Goal: Information Seeking & Learning: Learn about a topic

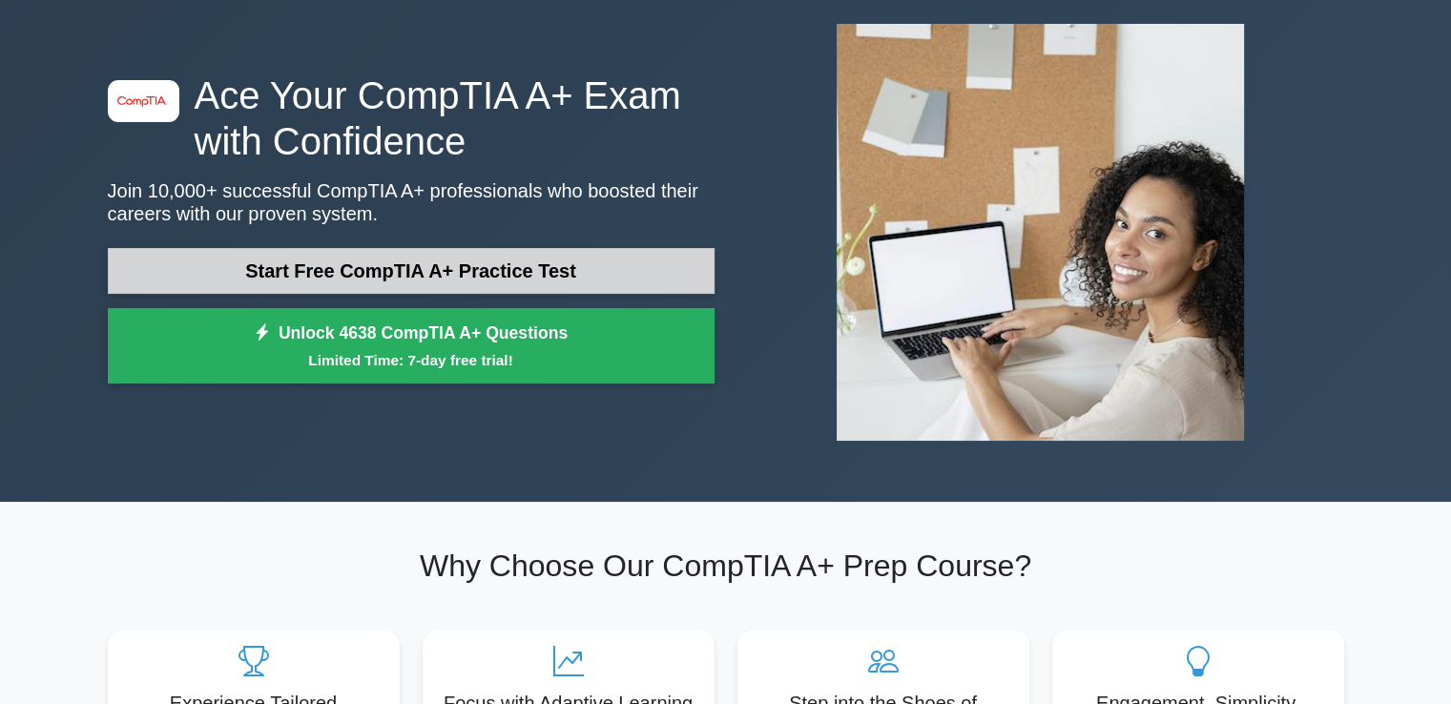
scroll to position [95, 0]
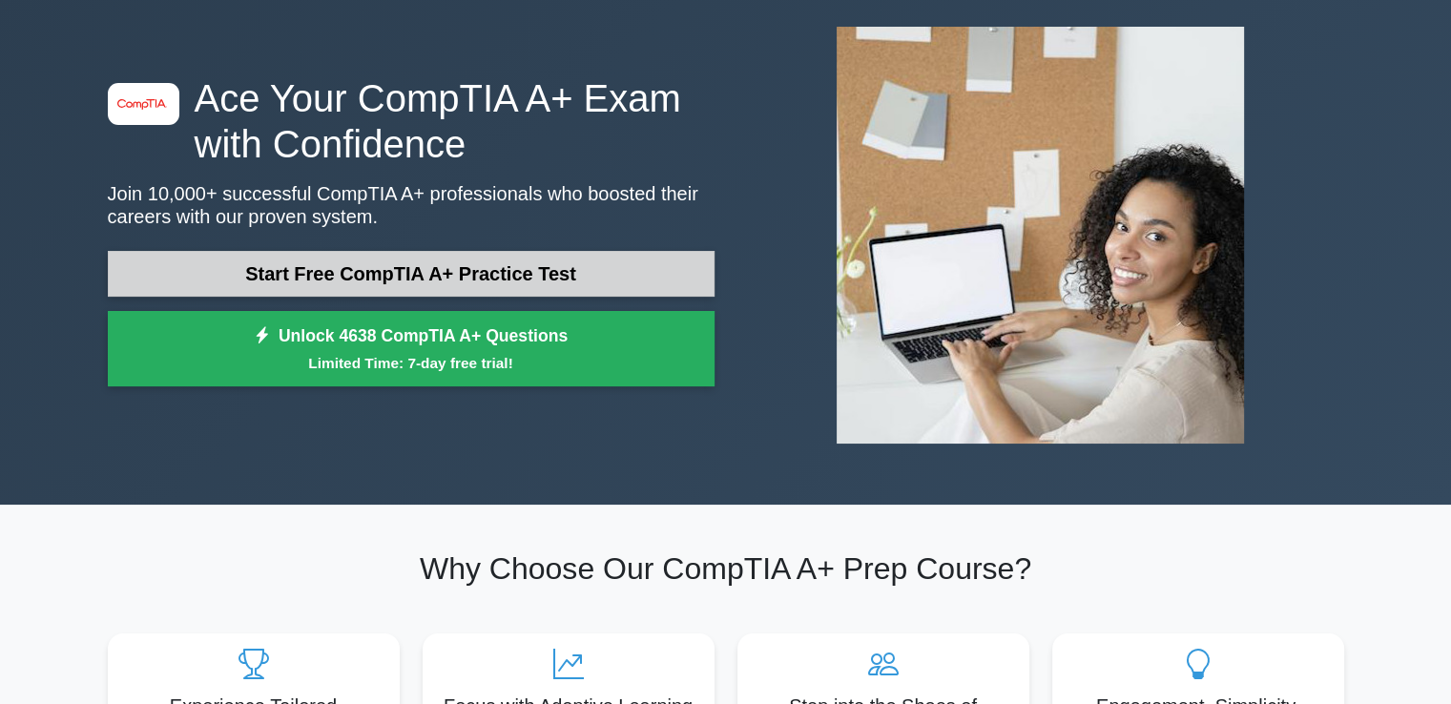
click at [494, 251] on link "Start Free CompTIA A+ Practice Test" at bounding box center [411, 274] width 607 height 46
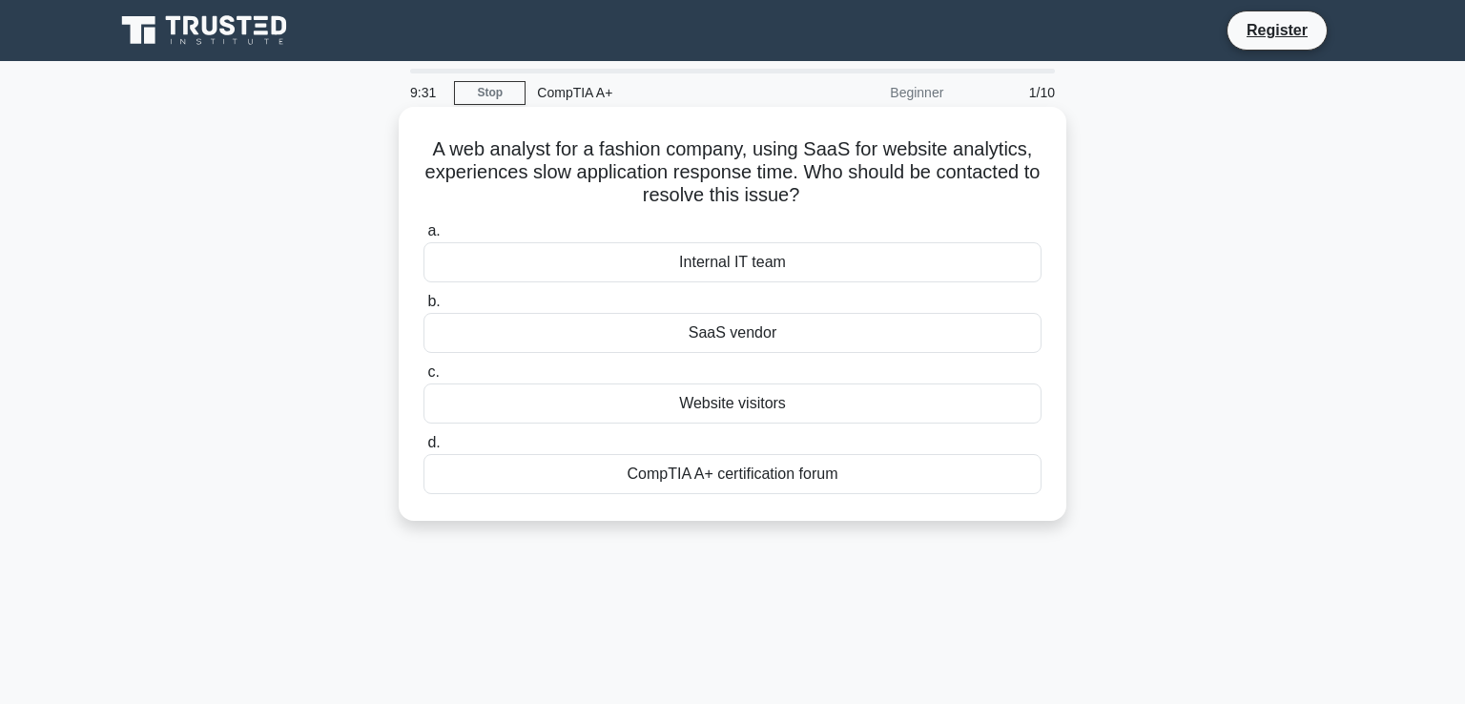
click at [755, 322] on div "SaaS vendor" at bounding box center [733, 333] width 618 height 40
click at [424, 308] on input "b. SaaS vendor" at bounding box center [424, 302] width 0 height 12
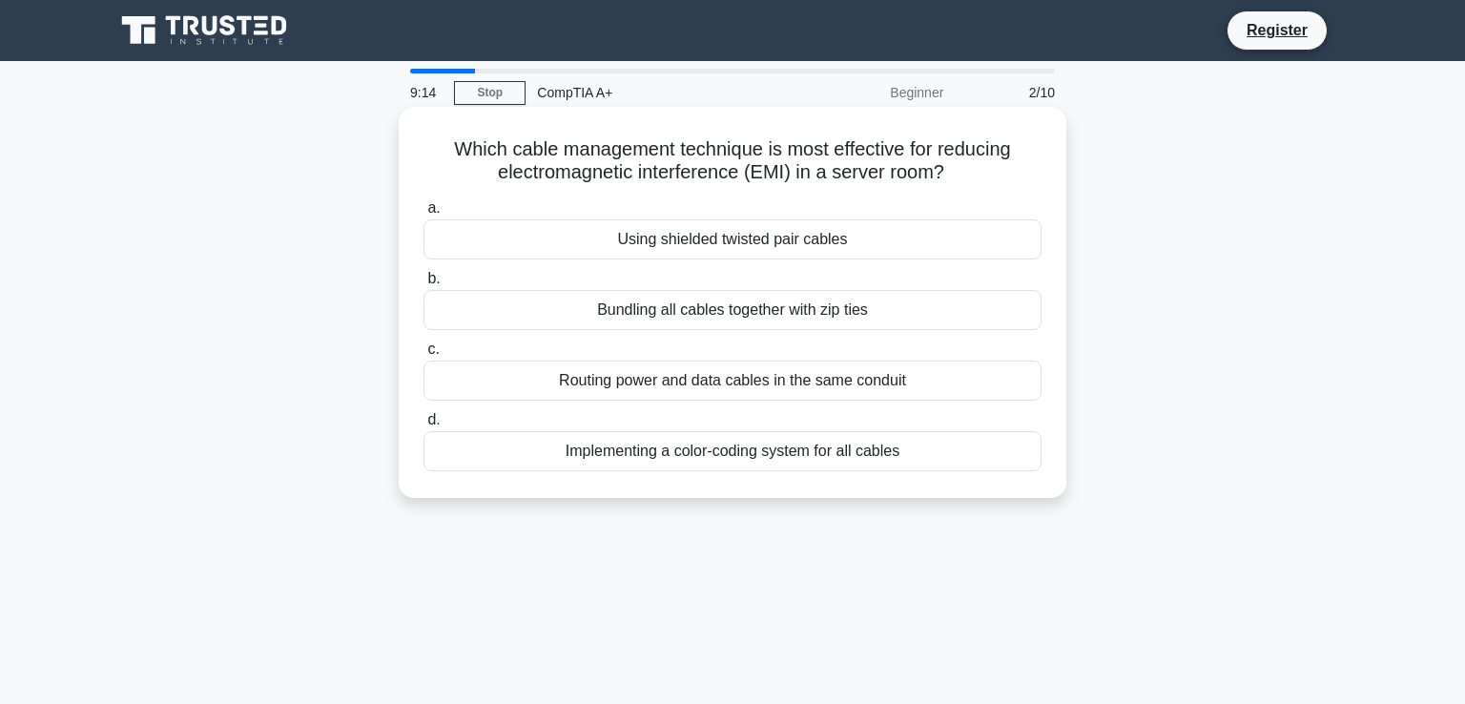
click at [777, 227] on div "Using shielded twisted pair cables" at bounding box center [733, 239] width 618 height 40
click at [424, 215] on input "a. Using shielded twisted pair cables" at bounding box center [424, 208] width 0 height 12
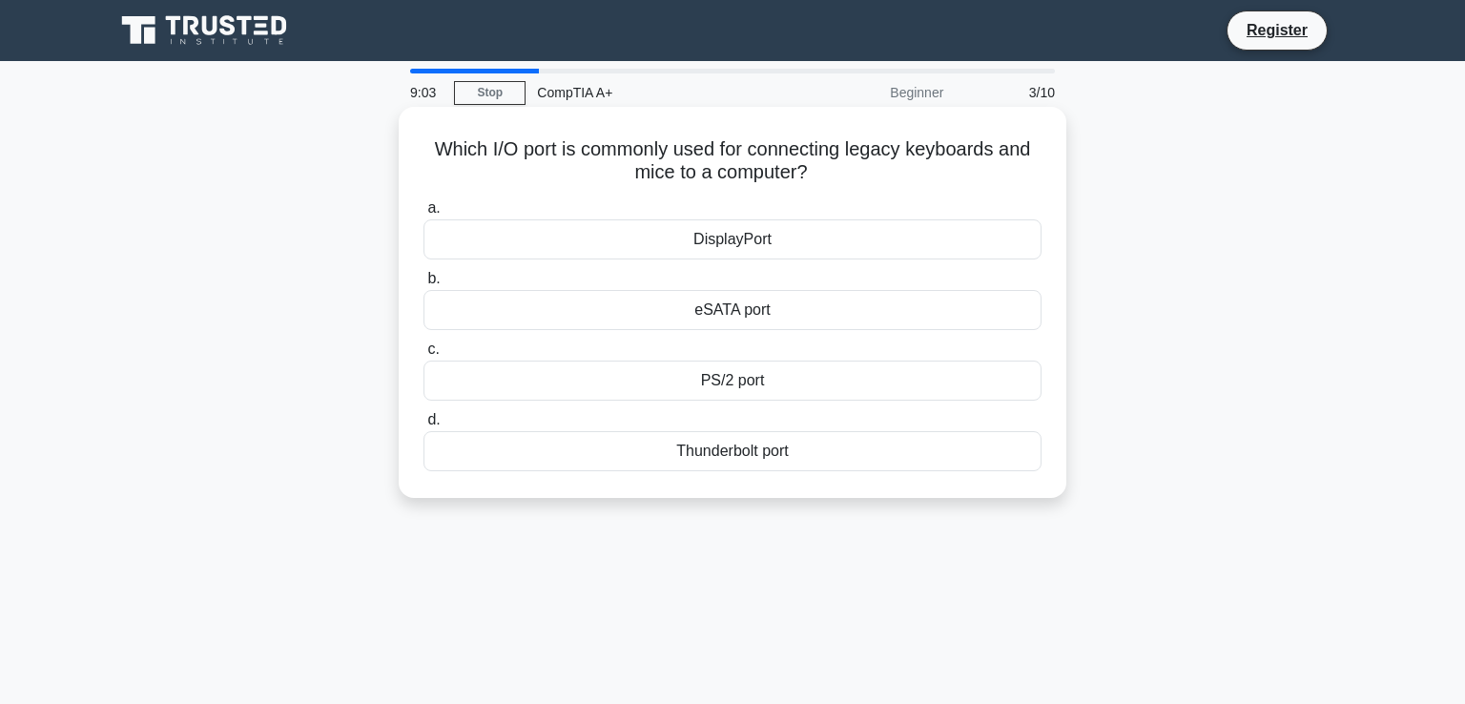
click at [751, 372] on div "PS/2 port" at bounding box center [733, 381] width 618 height 40
click at [424, 356] on input "c. PS/2 port" at bounding box center [424, 349] width 0 height 12
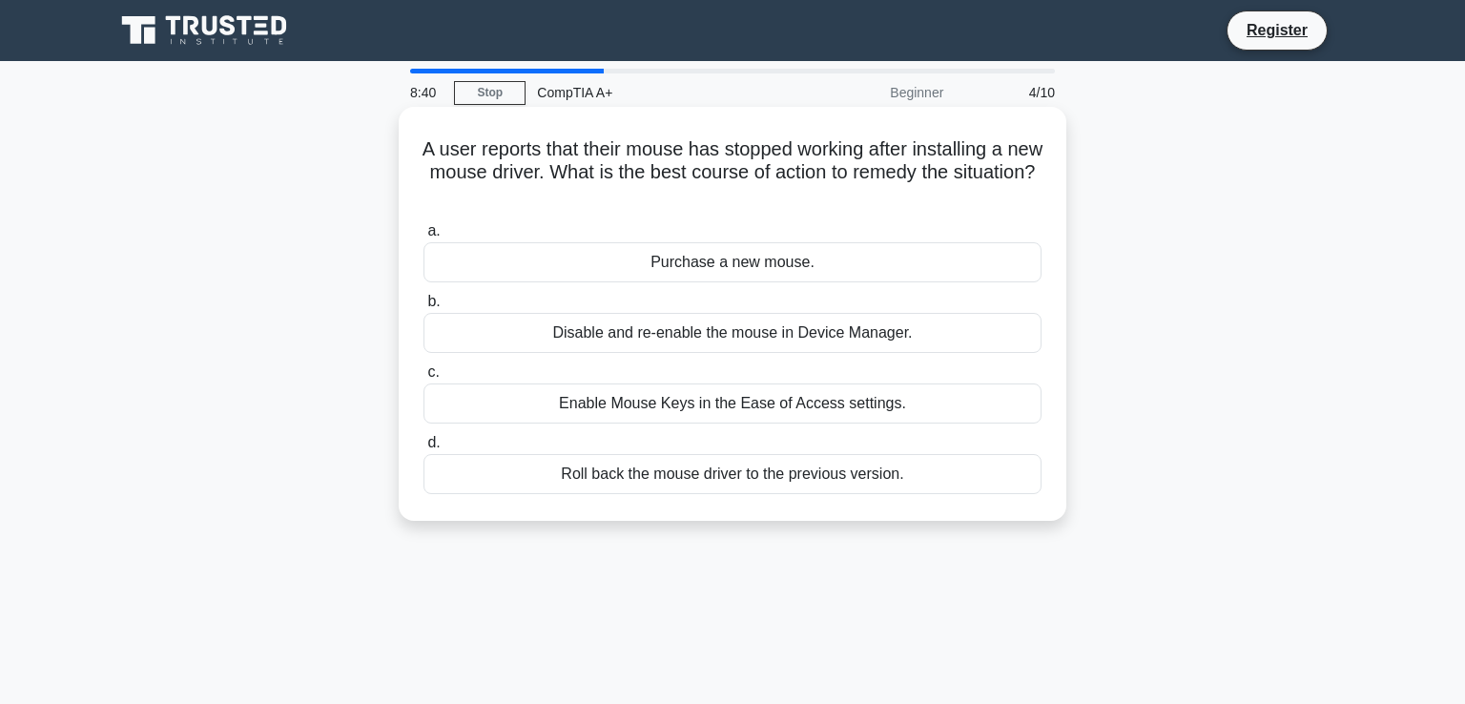
click at [709, 474] on div "Roll back the mouse driver to the previous version." at bounding box center [733, 474] width 618 height 40
click at [424, 449] on input "d. Roll back the mouse driver to the previous version." at bounding box center [424, 443] width 0 height 12
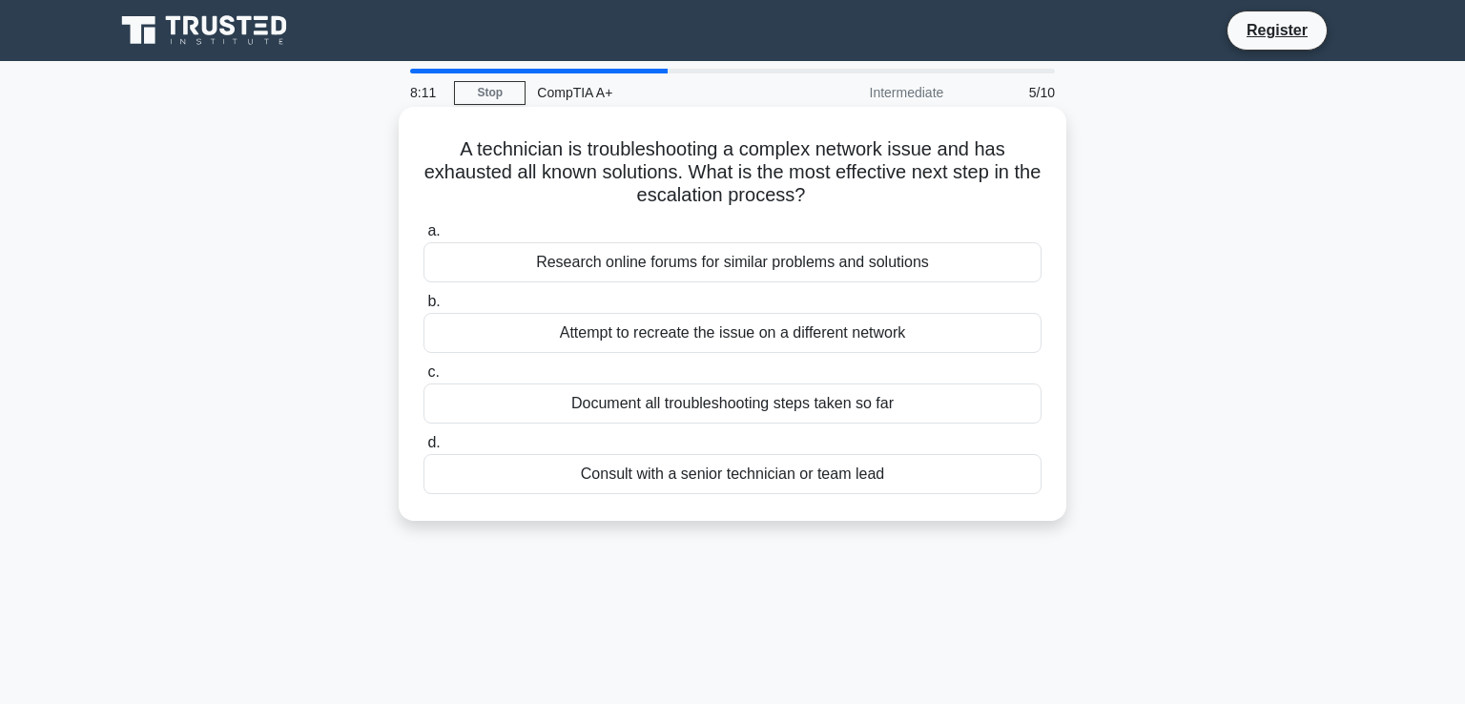
click at [710, 463] on div "Consult with a senior technician or team lead" at bounding box center [733, 474] width 618 height 40
click at [424, 449] on input "d. Consult with a senior technician or team lead" at bounding box center [424, 443] width 0 height 12
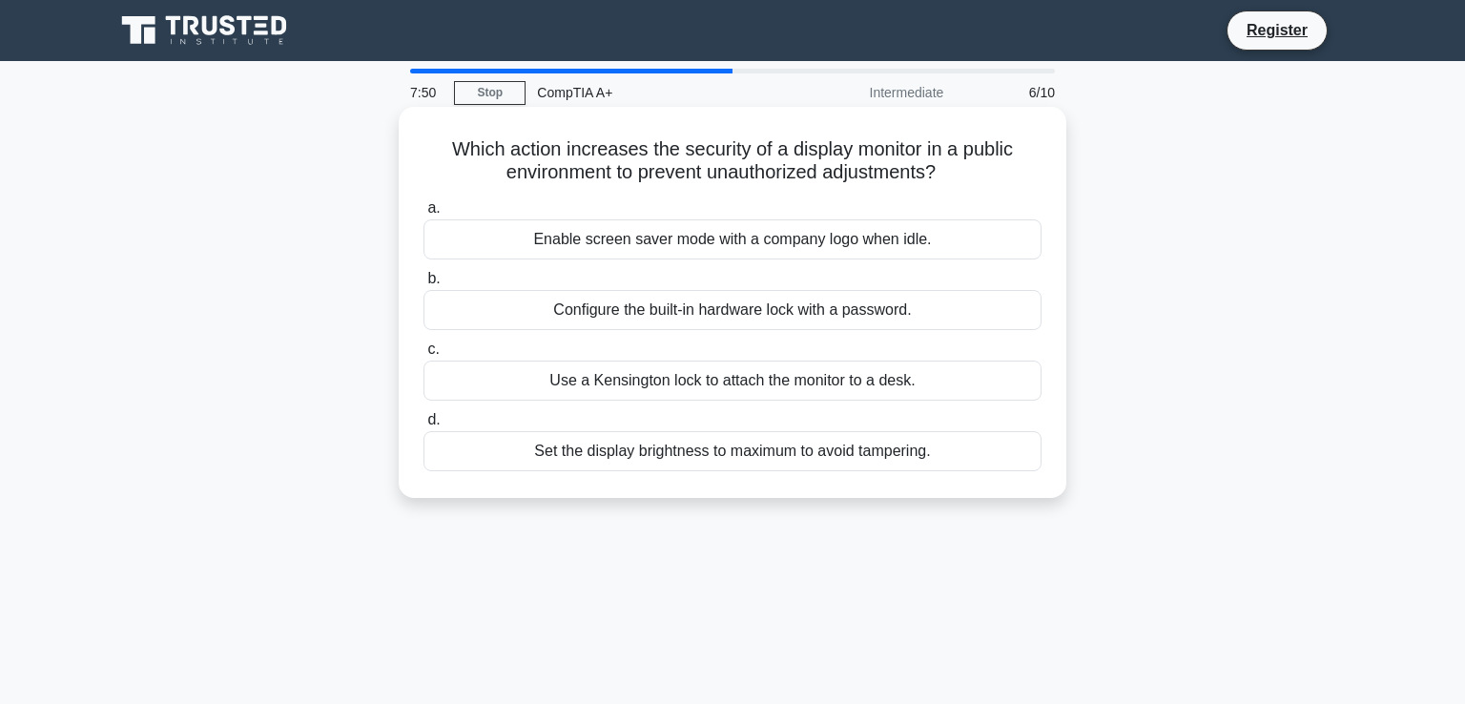
click at [649, 302] on div "Configure the built-in hardware lock with a password." at bounding box center [733, 310] width 618 height 40
click at [424, 285] on input "b. Configure the built-in hardware lock with a password." at bounding box center [424, 279] width 0 height 12
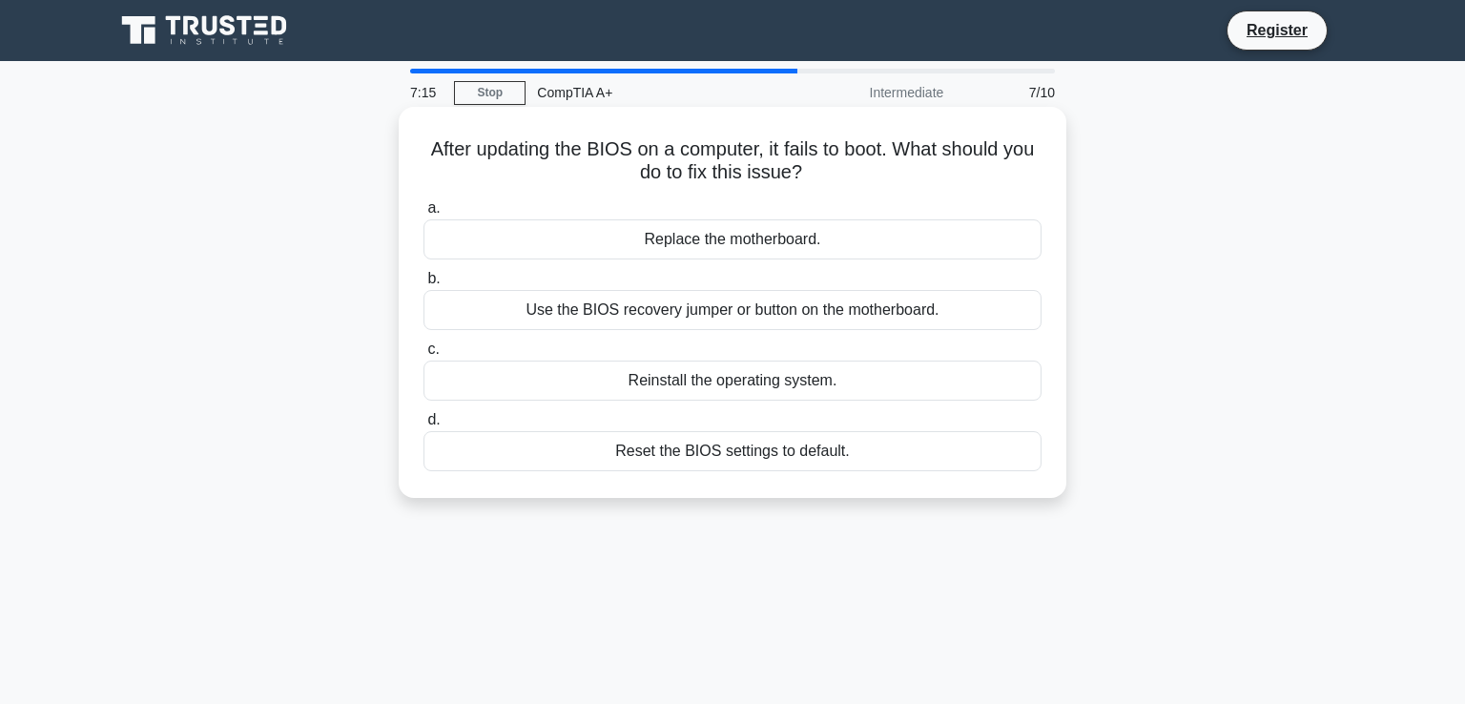
click at [652, 301] on div "Use the BIOS recovery jumper or button on the motherboard." at bounding box center [733, 310] width 618 height 40
click at [424, 285] on input "b. Use the BIOS recovery jumper or button on the motherboard." at bounding box center [424, 279] width 0 height 12
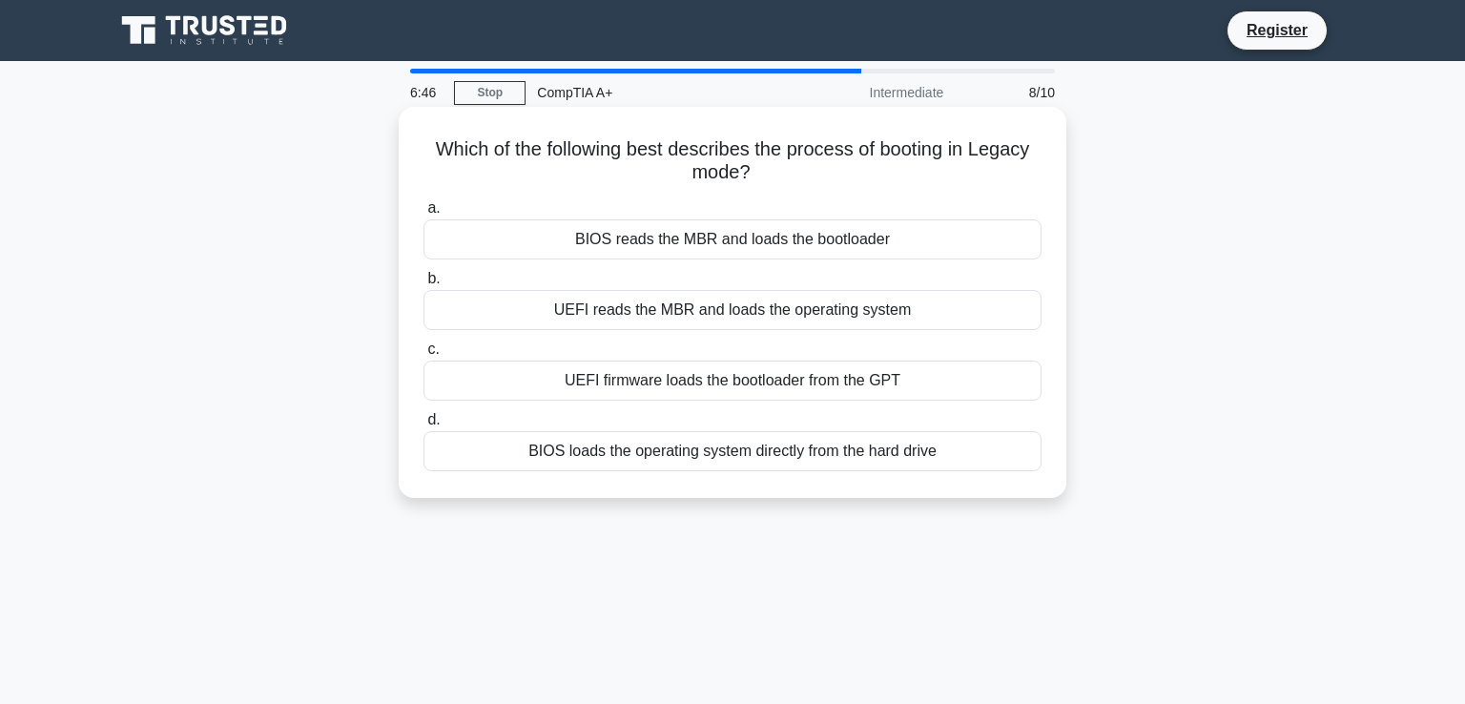
click at [769, 229] on div "BIOS reads the MBR and loads the bootloader" at bounding box center [733, 239] width 618 height 40
click at [424, 215] on input "a. BIOS reads the MBR and loads the bootloader" at bounding box center [424, 208] width 0 height 12
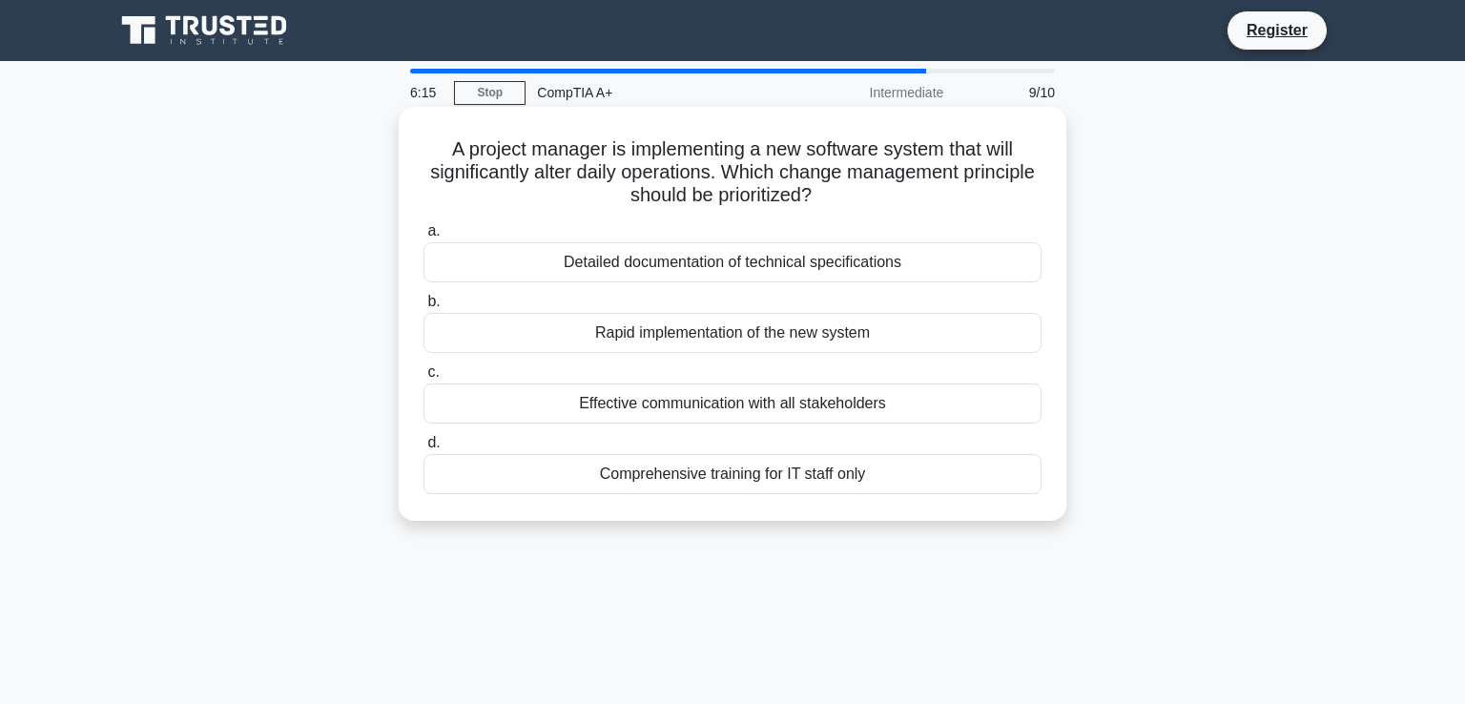
click at [828, 399] on div "Effective communication with all stakeholders" at bounding box center [733, 404] width 618 height 40
click at [424, 379] on input "c. Effective communication with all stakeholders" at bounding box center [424, 372] width 0 height 12
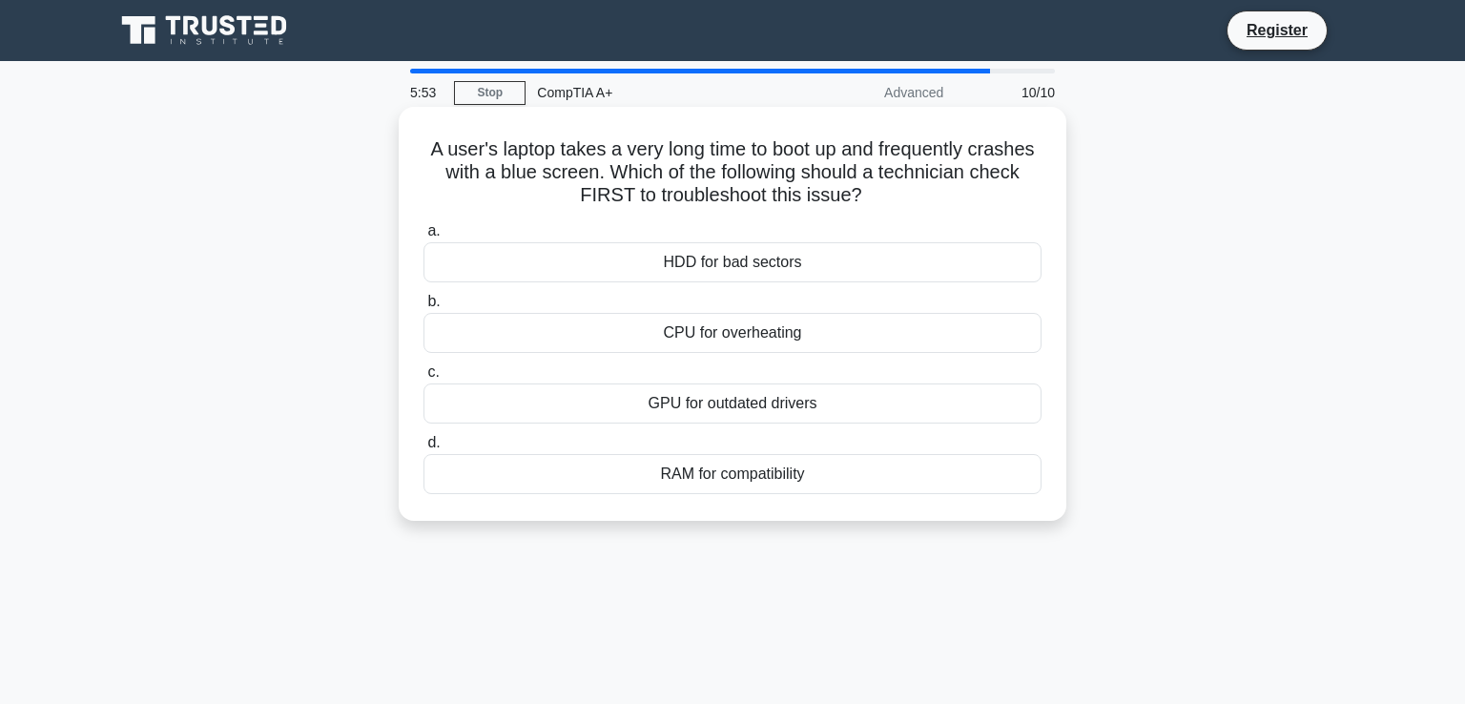
click at [714, 257] on div "HDD for bad sectors" at bounding box center [733, 262] width 618 height 40
click at [424, 238] on input "a. HDD for bad sectors" at bounding box center [424, 231] width 0 height 12
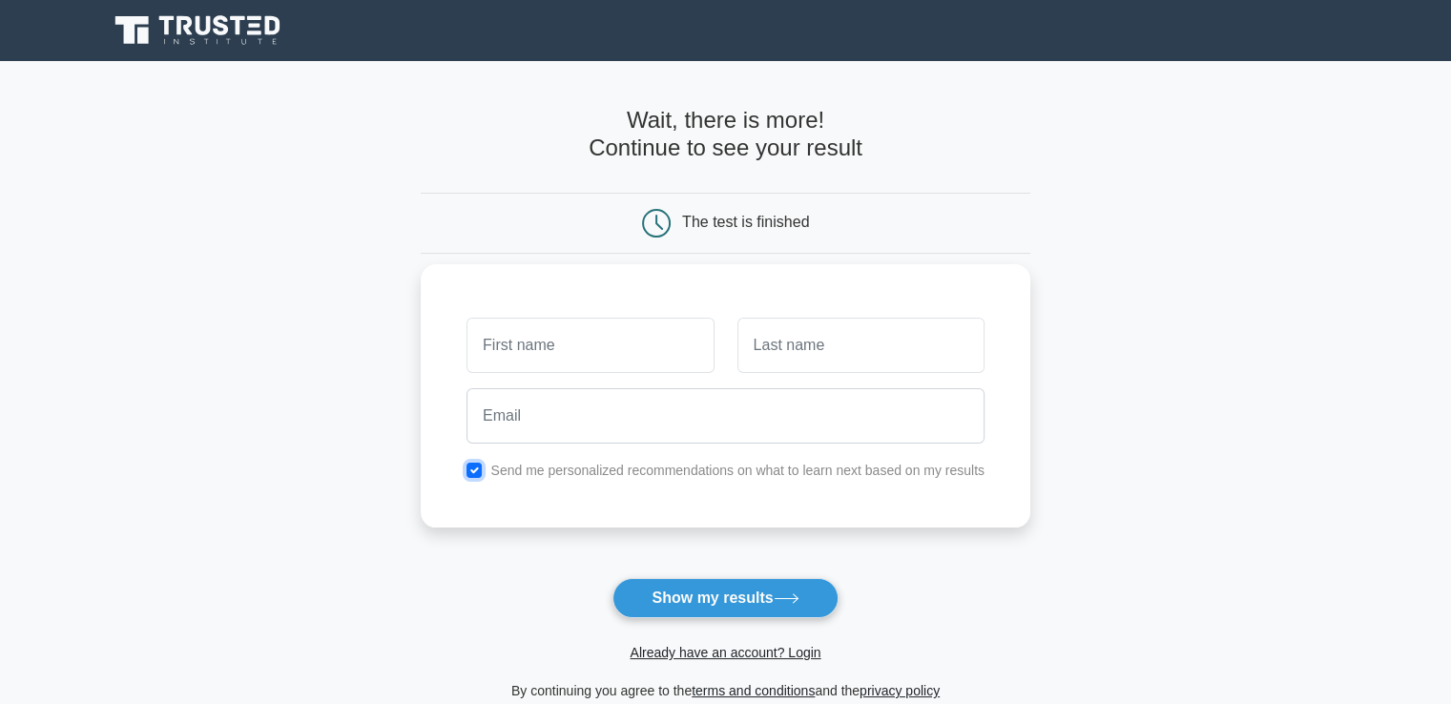
click at [470, 467] on input "checkbox" at bounding box center [474, 470] width 15 height 15
checkbox input "false"
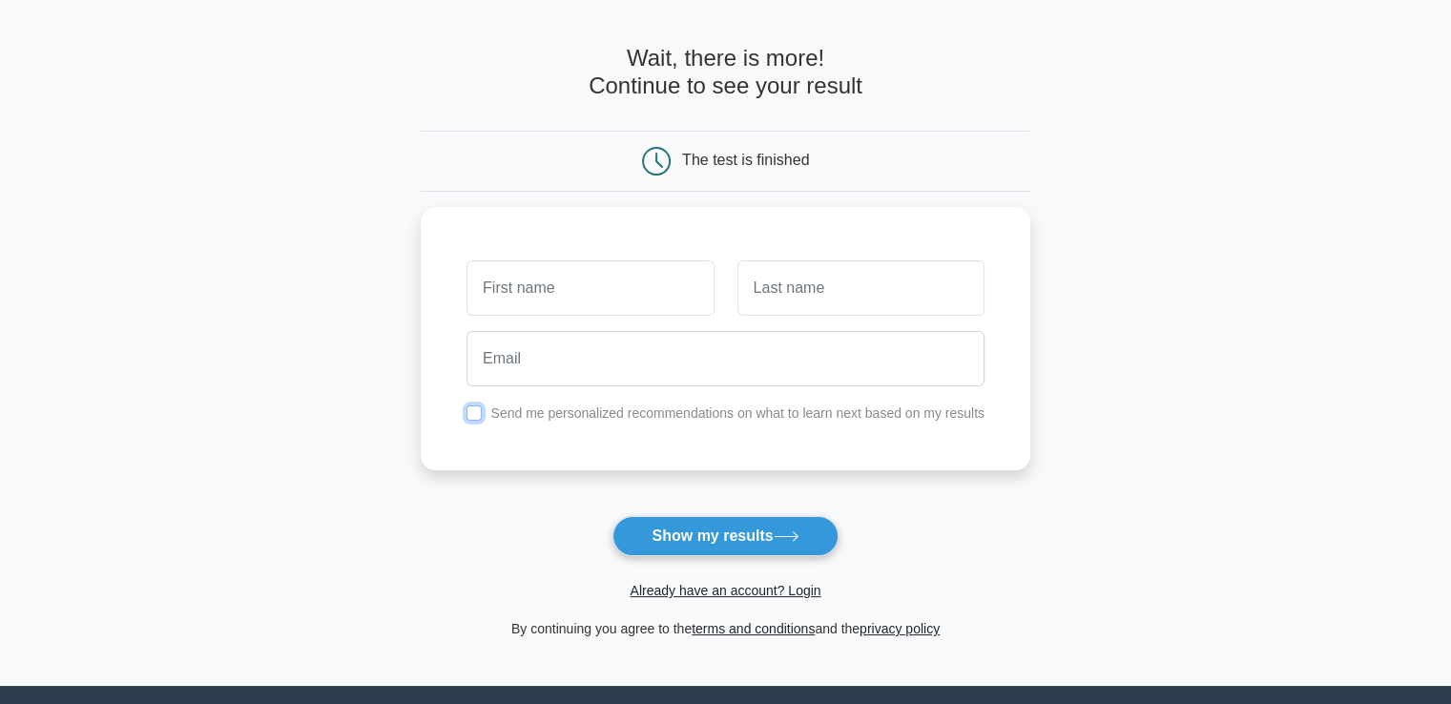
scroll to position [95, 0]
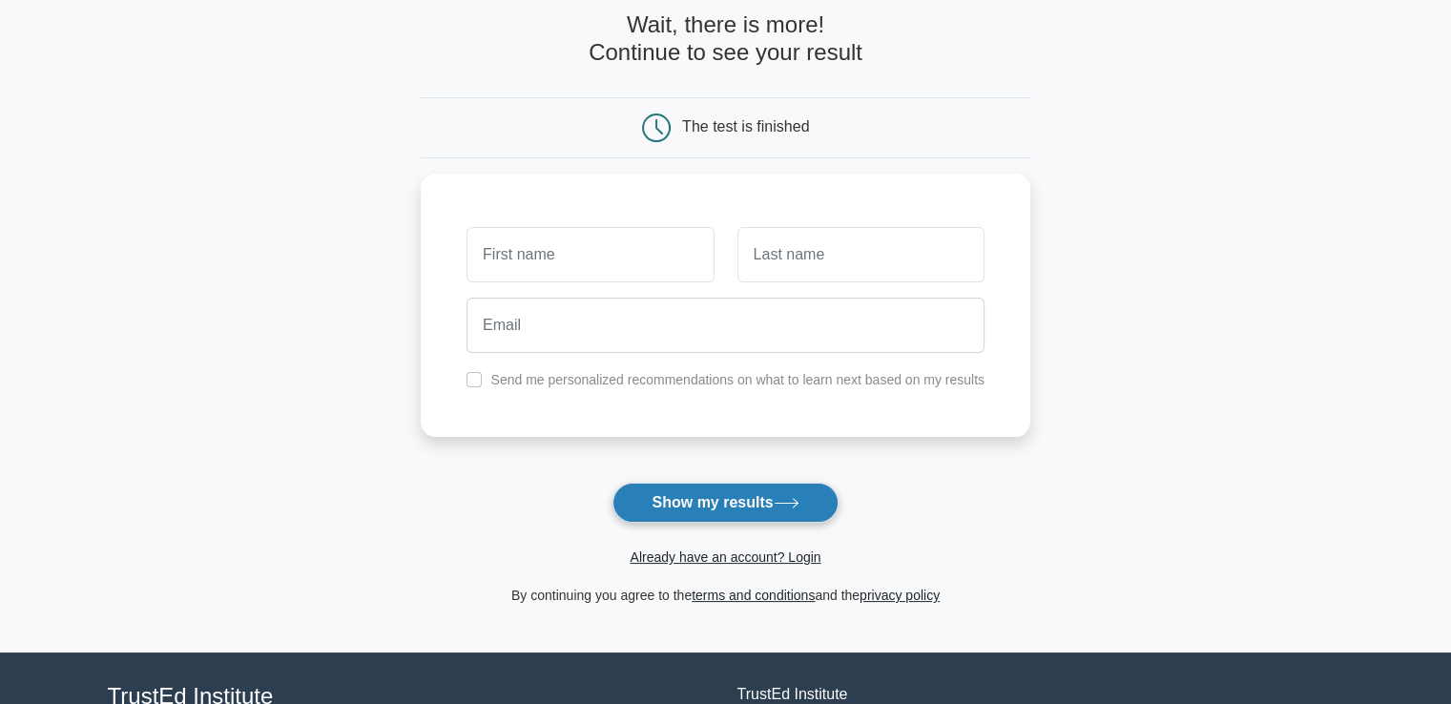
click at [777, 517] on button "Show my results" at bounding box center [724, 503] width 225 height 40
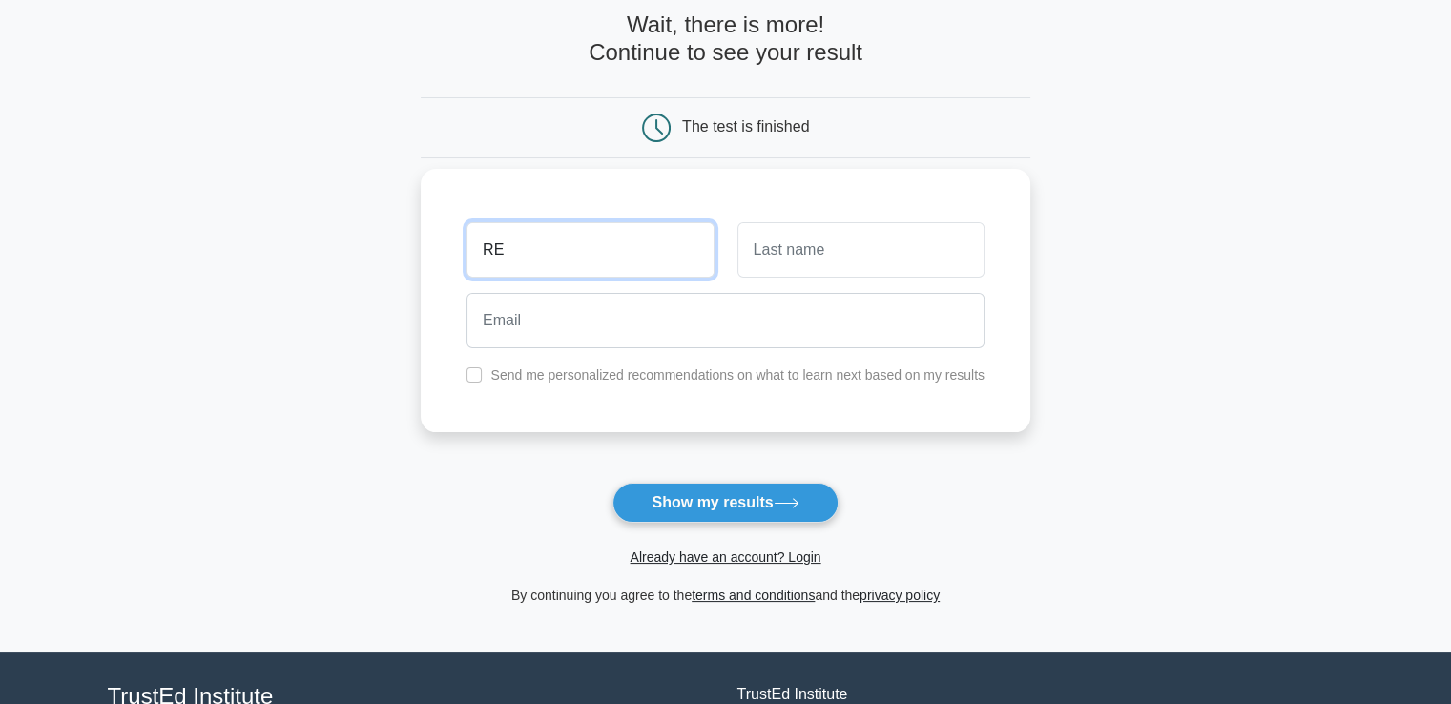
type input "R"
type input "reg"
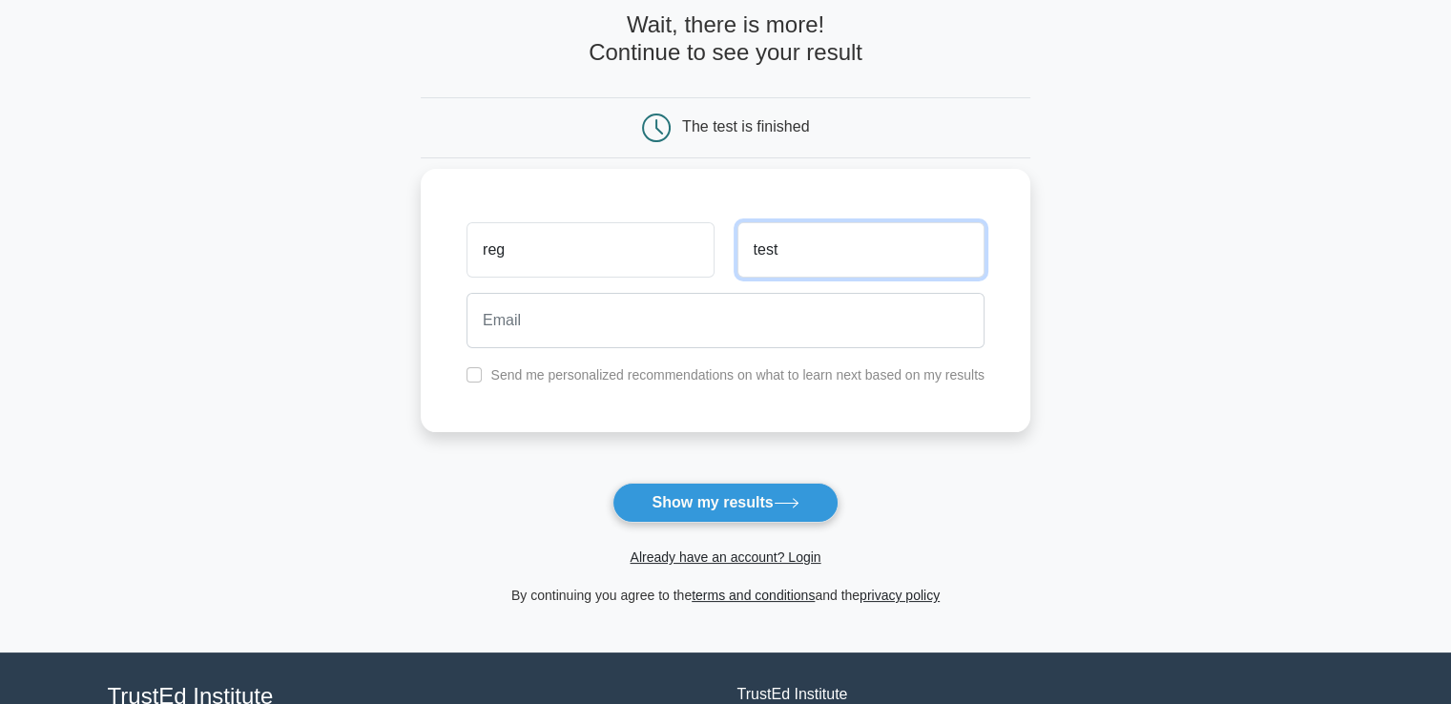
type input "test"
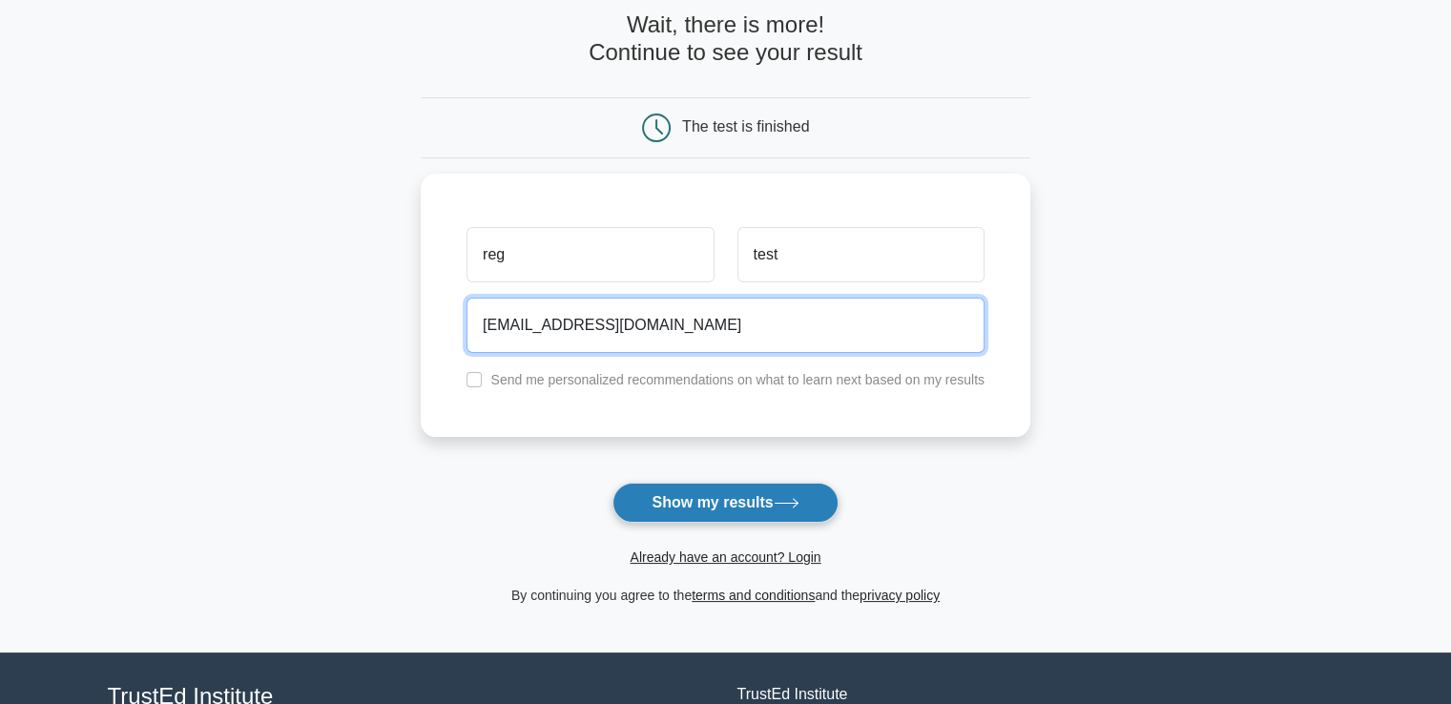
type input "[EMAIL_ADDRESS][DOMAIN_NAME]"
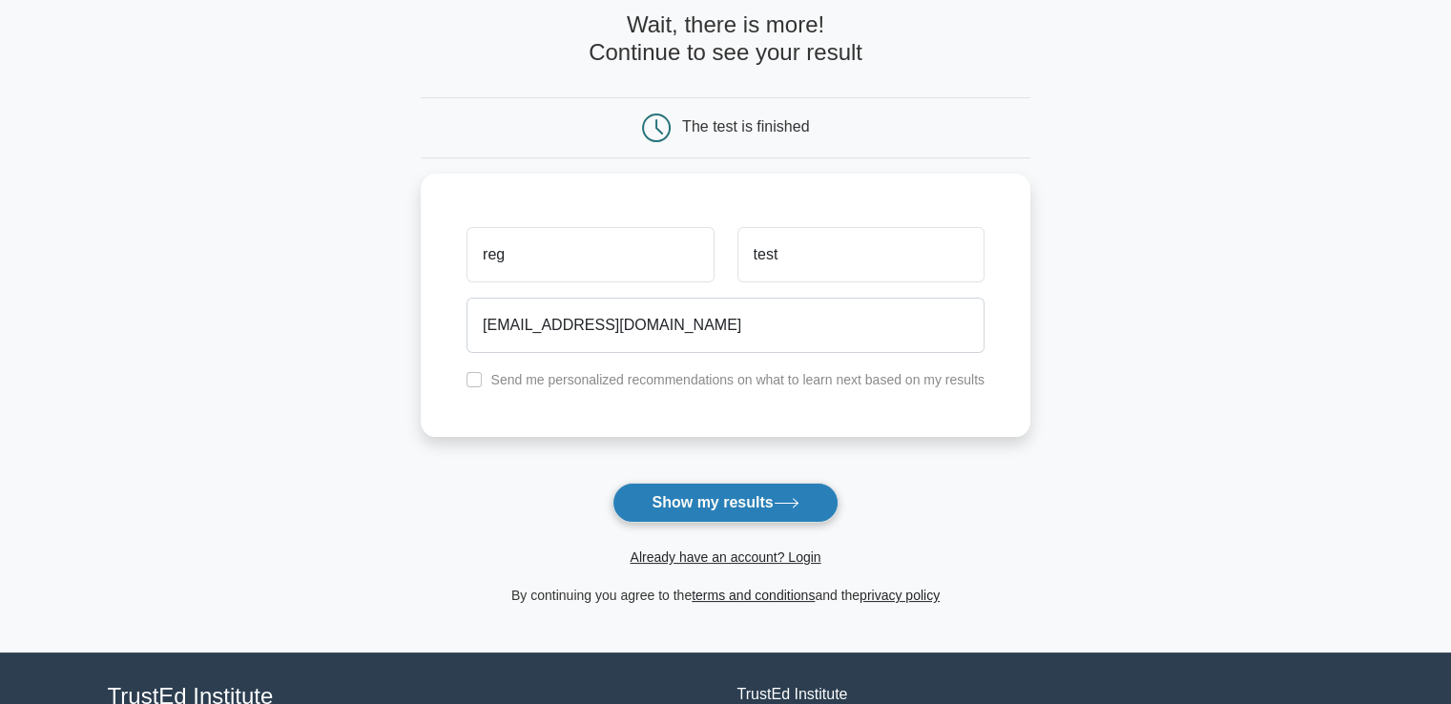
click at [743, 496] on button "Show my results" at bounding box center [724, 503] width 225 height 40
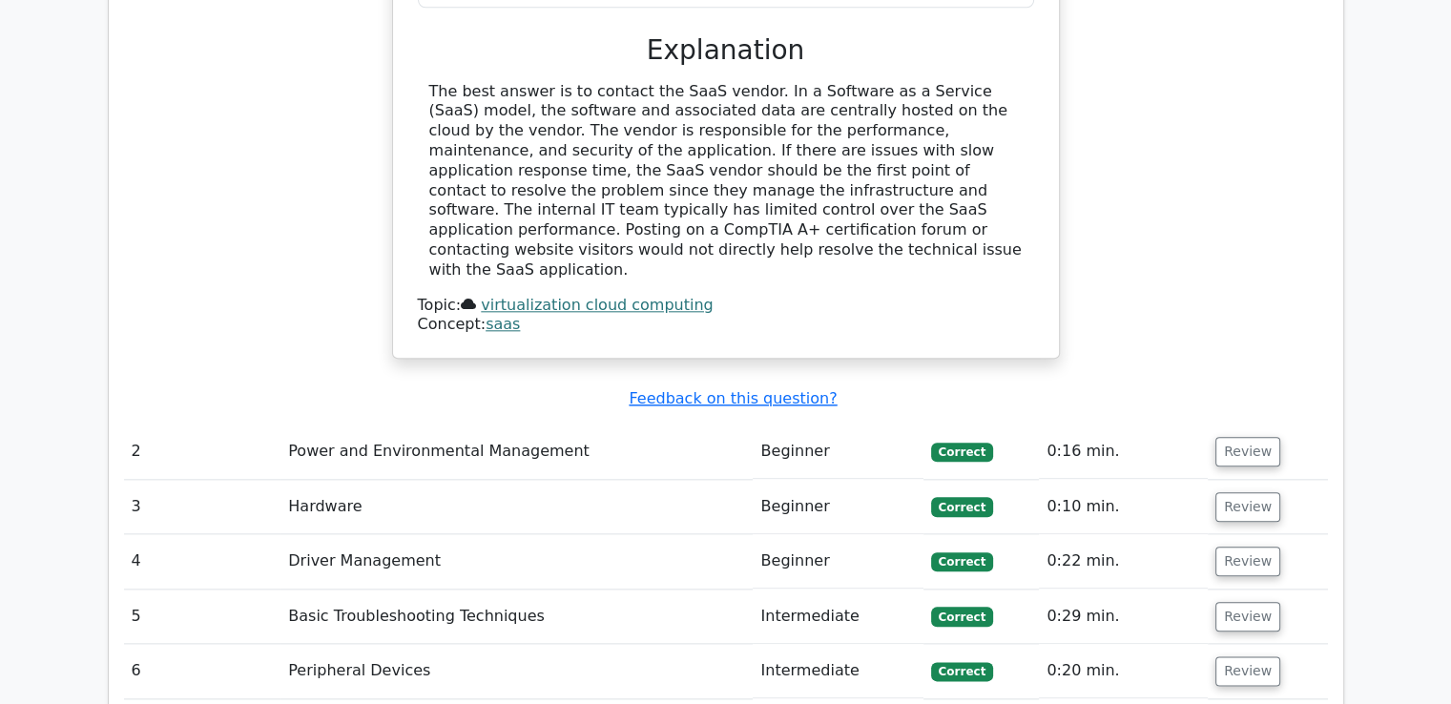
scroll to position [2194, 0]
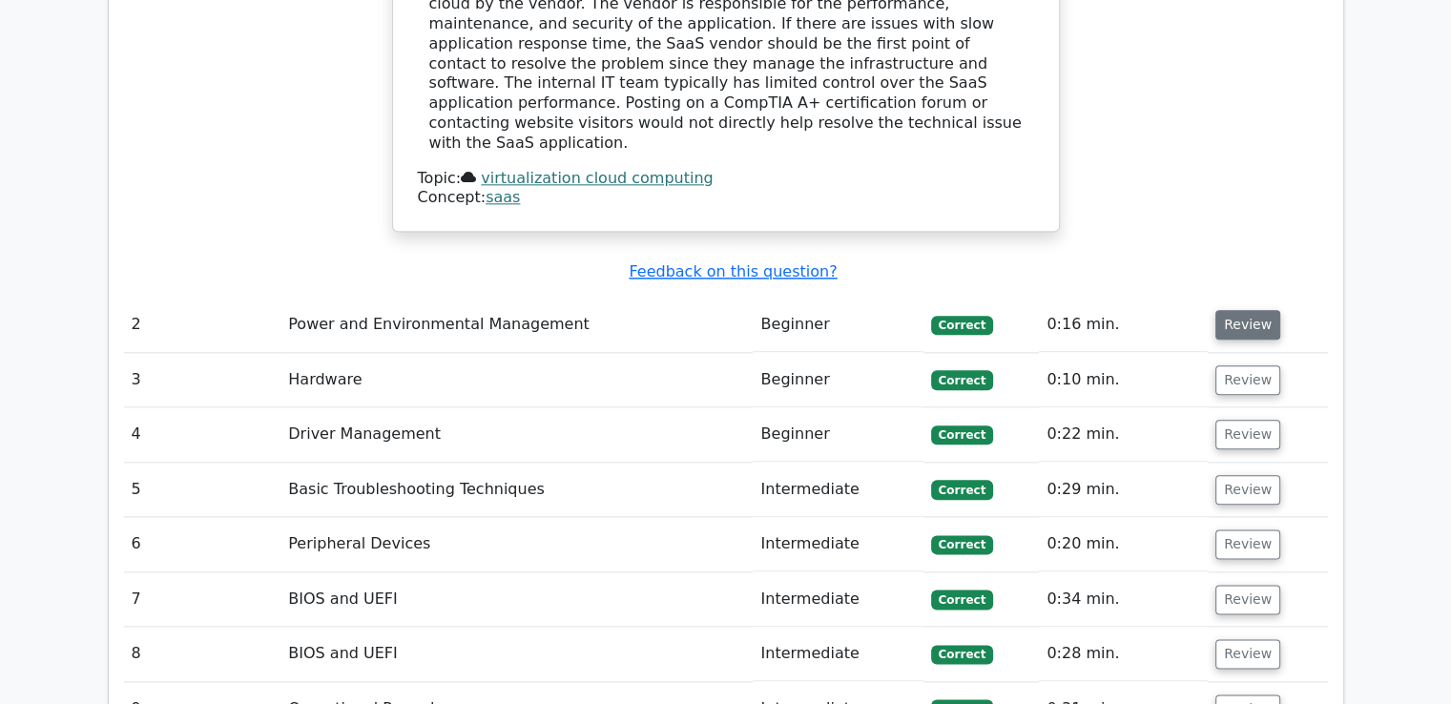
click at [1246, 310] on button "Review" at bounding box center [1247, 325] width 65 height 30
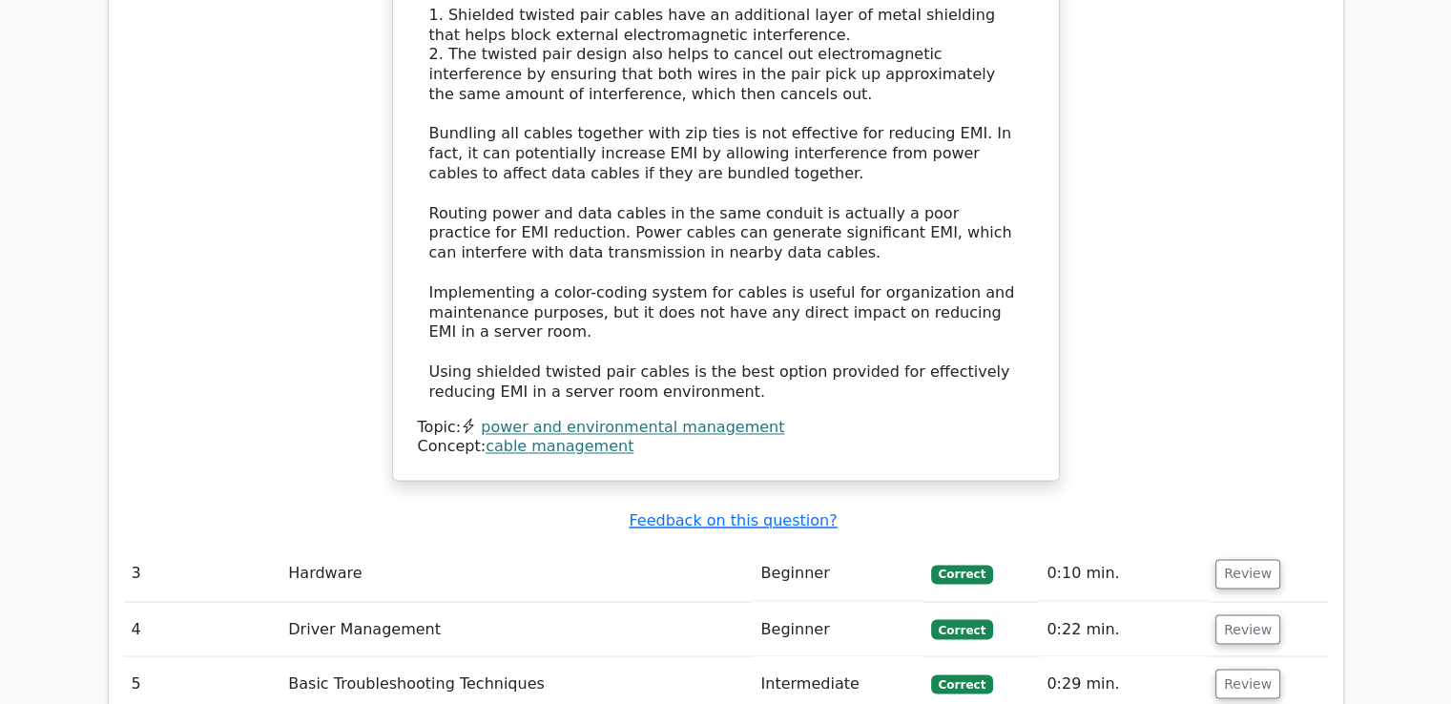
scroll to position [3053, 0]
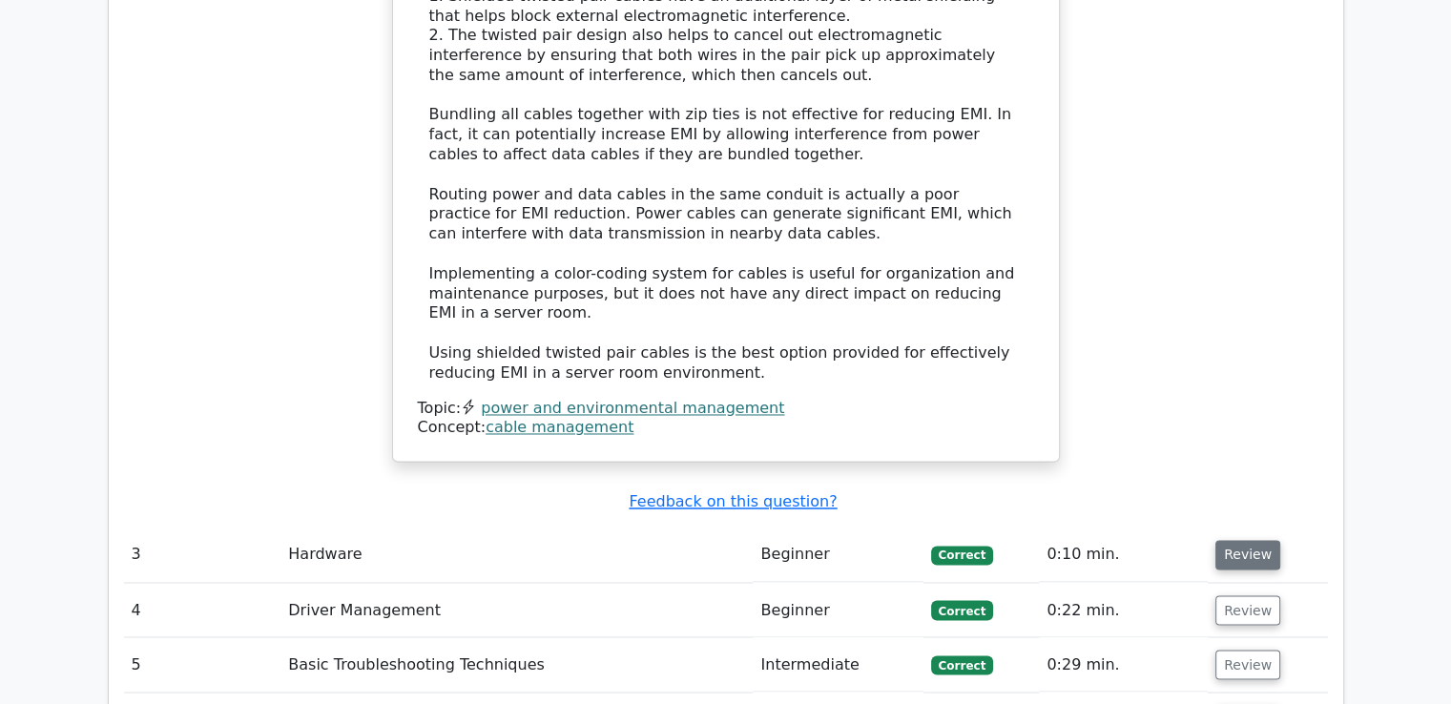
click at [1224, 540] on button "Review" at bounding box center [1247, 555] width 65 height 30
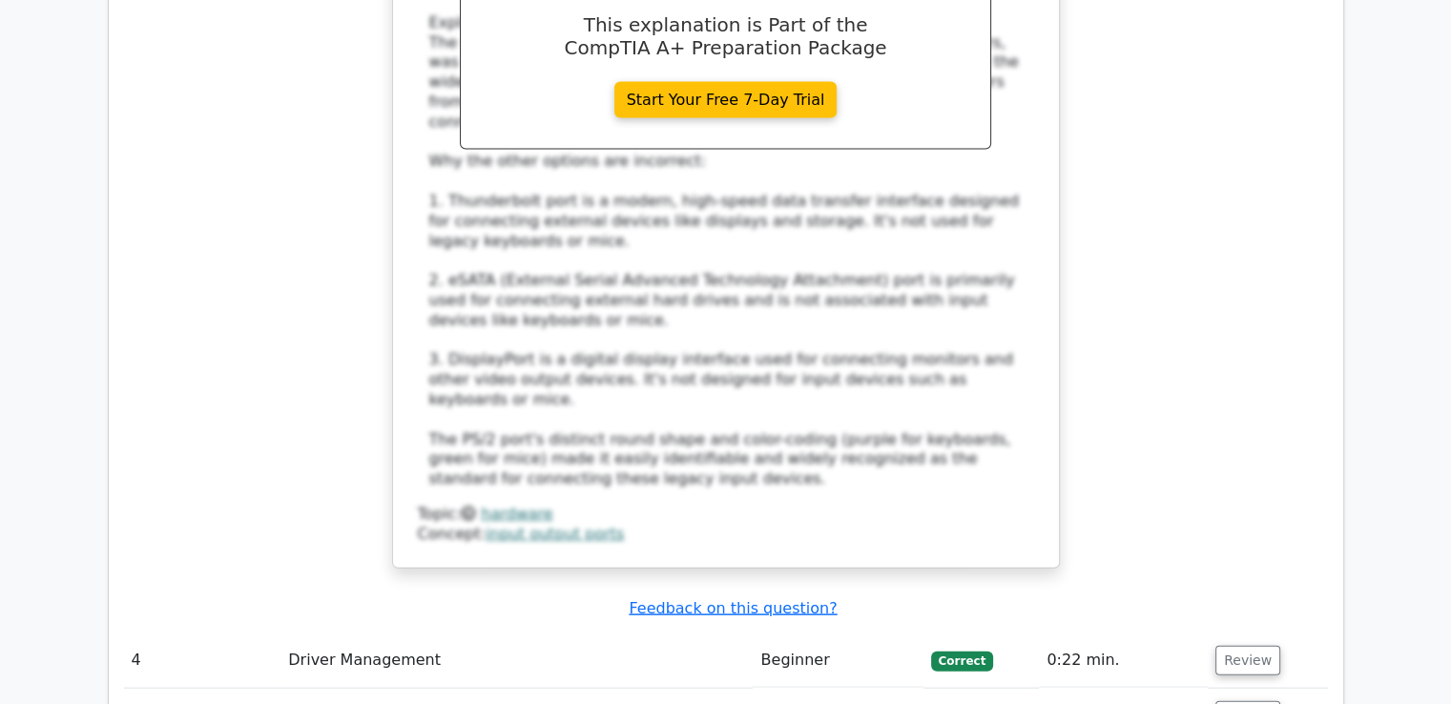
scroll to position [4198, 0]
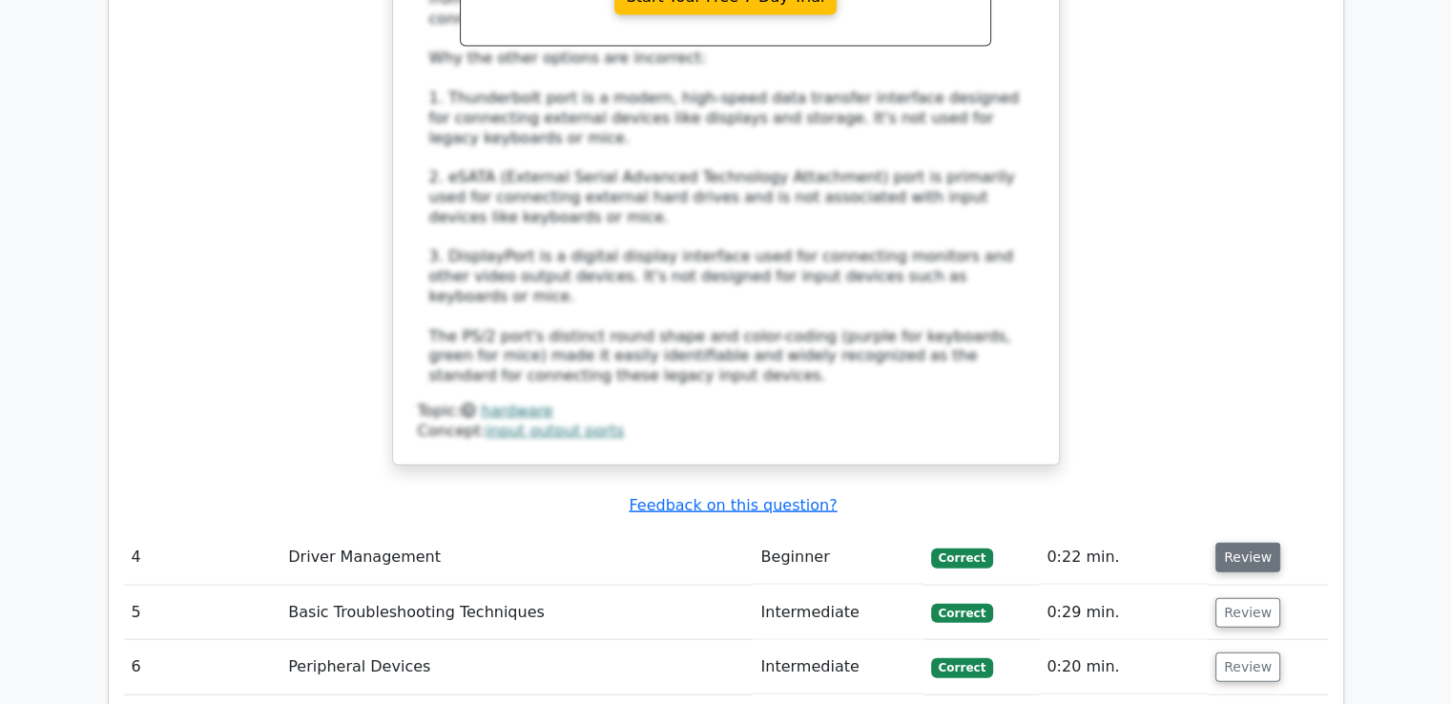
click at [1263, 543] on button "Review" at bounding box center [1247, 558] width 65 height 30
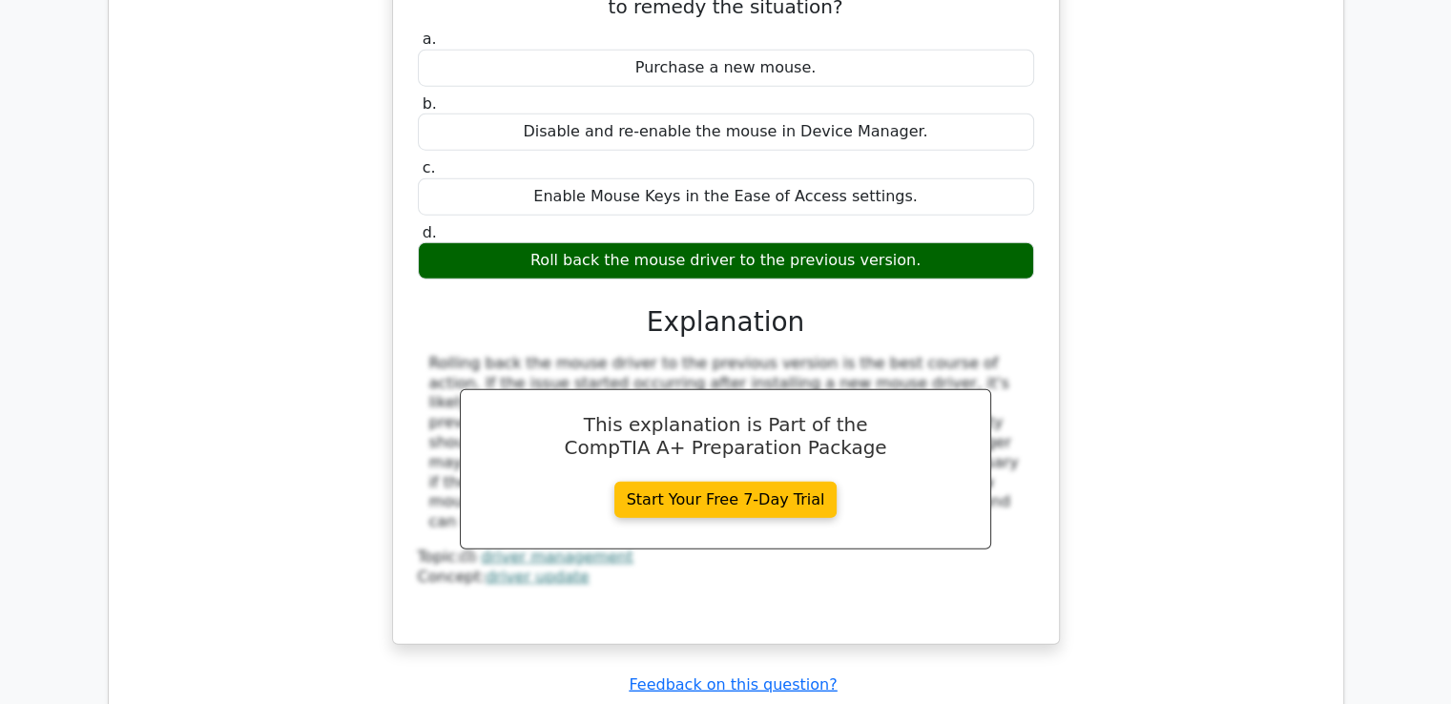
scroll to position [4865, 0]
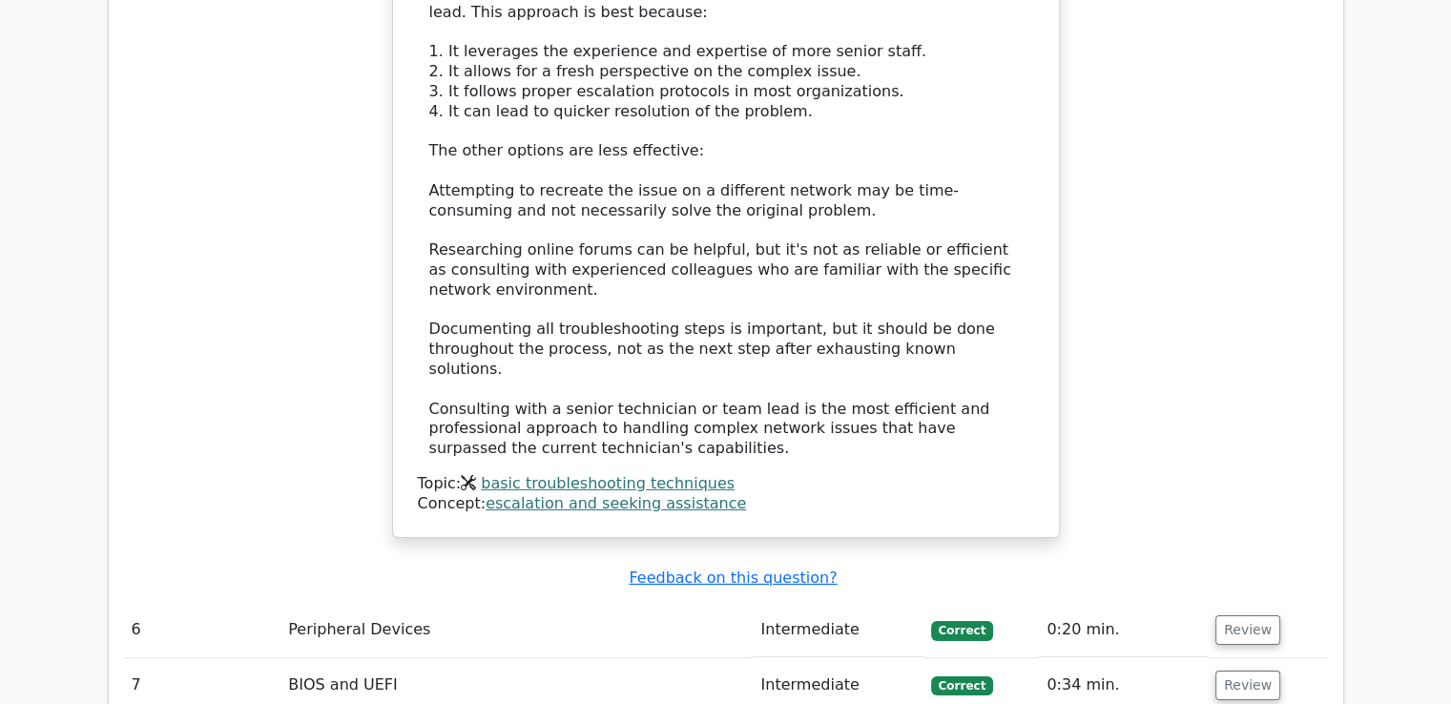
scroll to position [6106, 0]
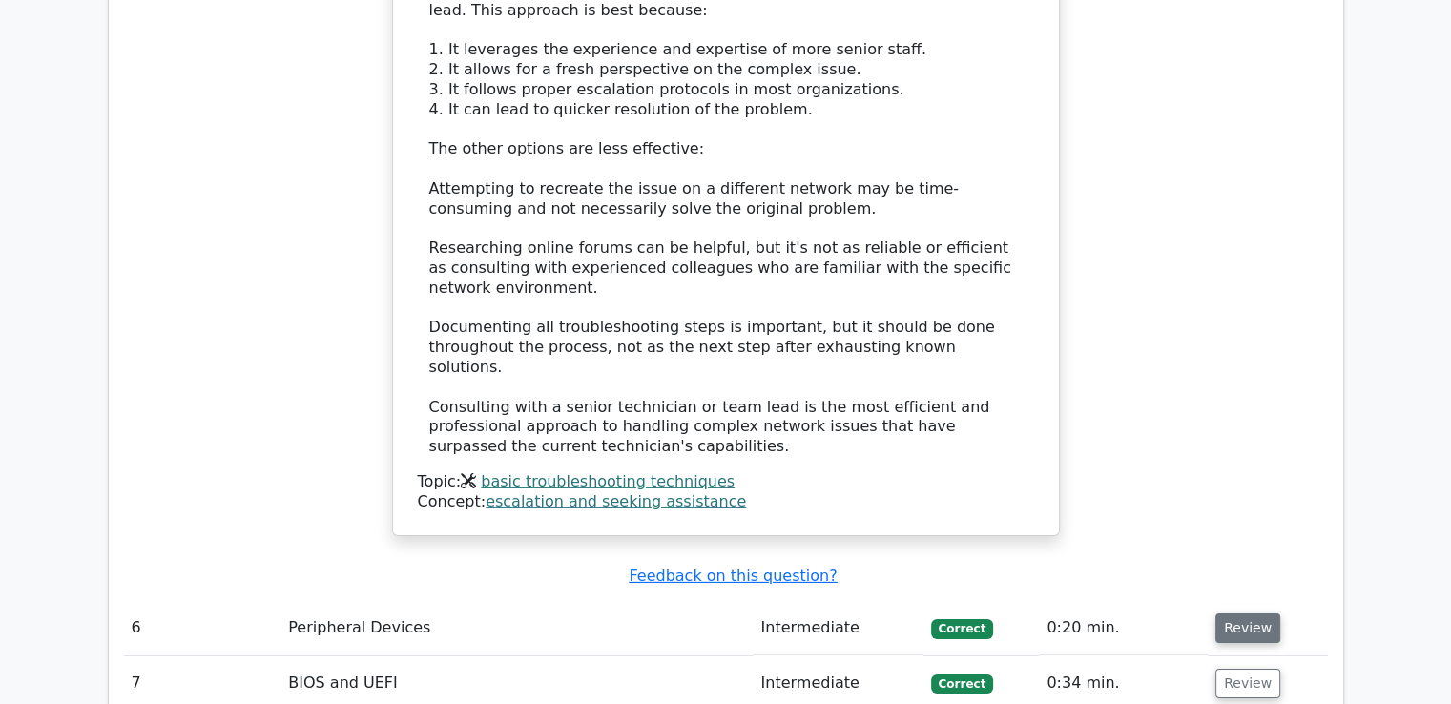
click at [1237, 613] on button "Review" at bounding box center [1247, 628] width 65 height 30
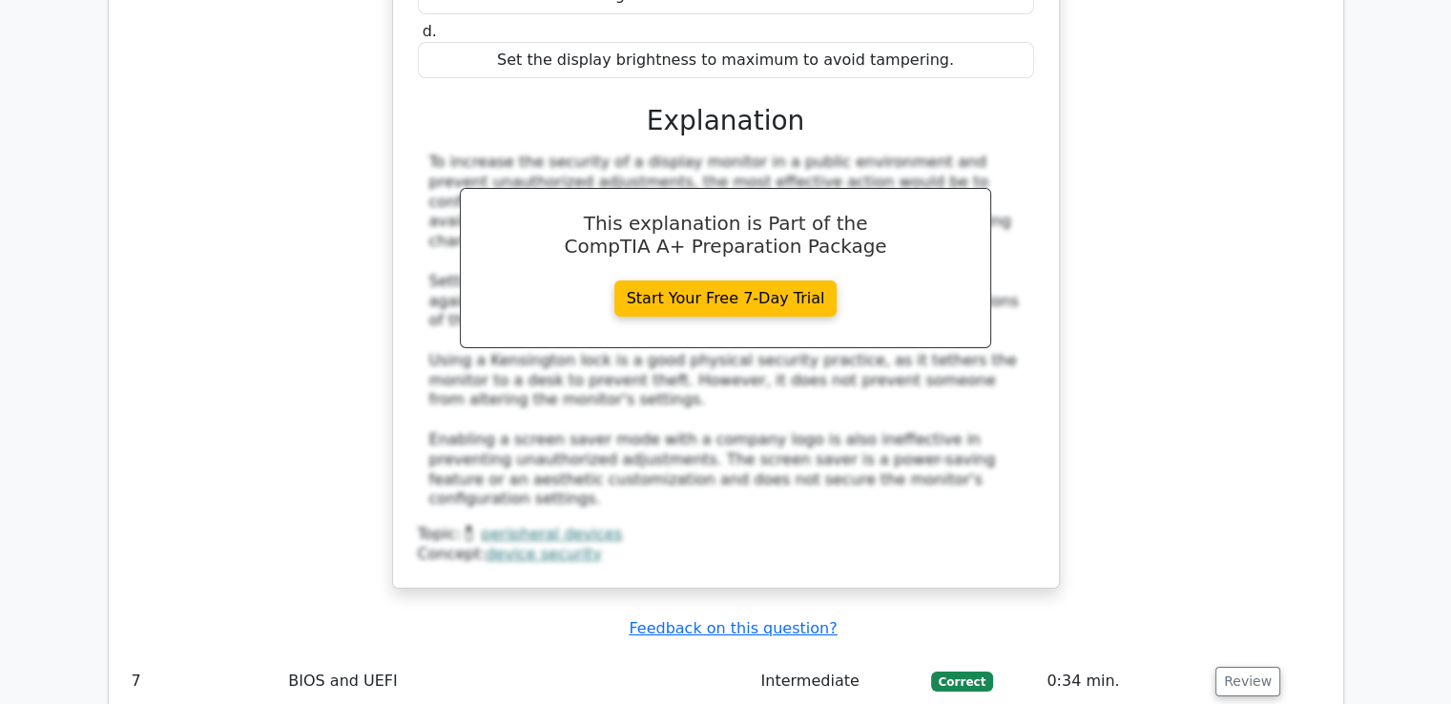
scroll to position [7060, 0]
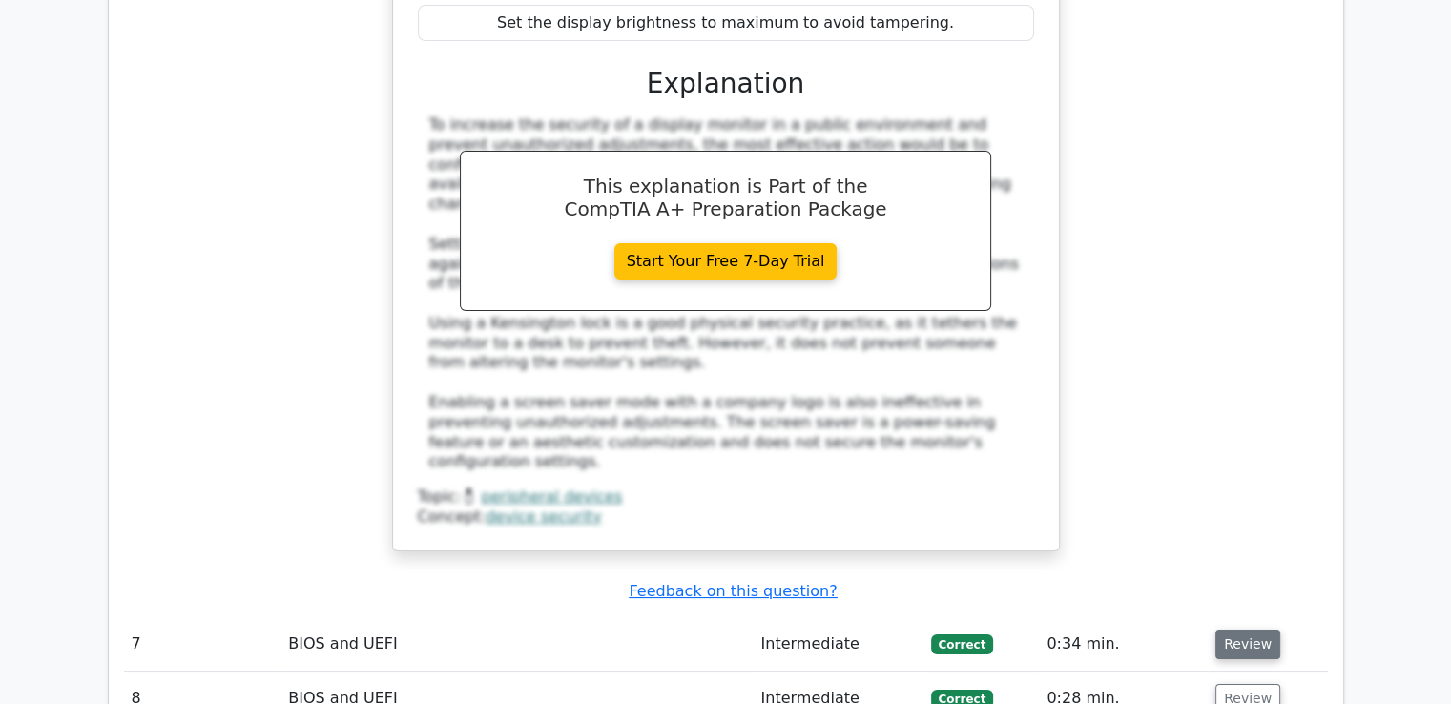
click at [1255, 630] on button "Review" at bounding box center [1247, 645] width 65 height 30
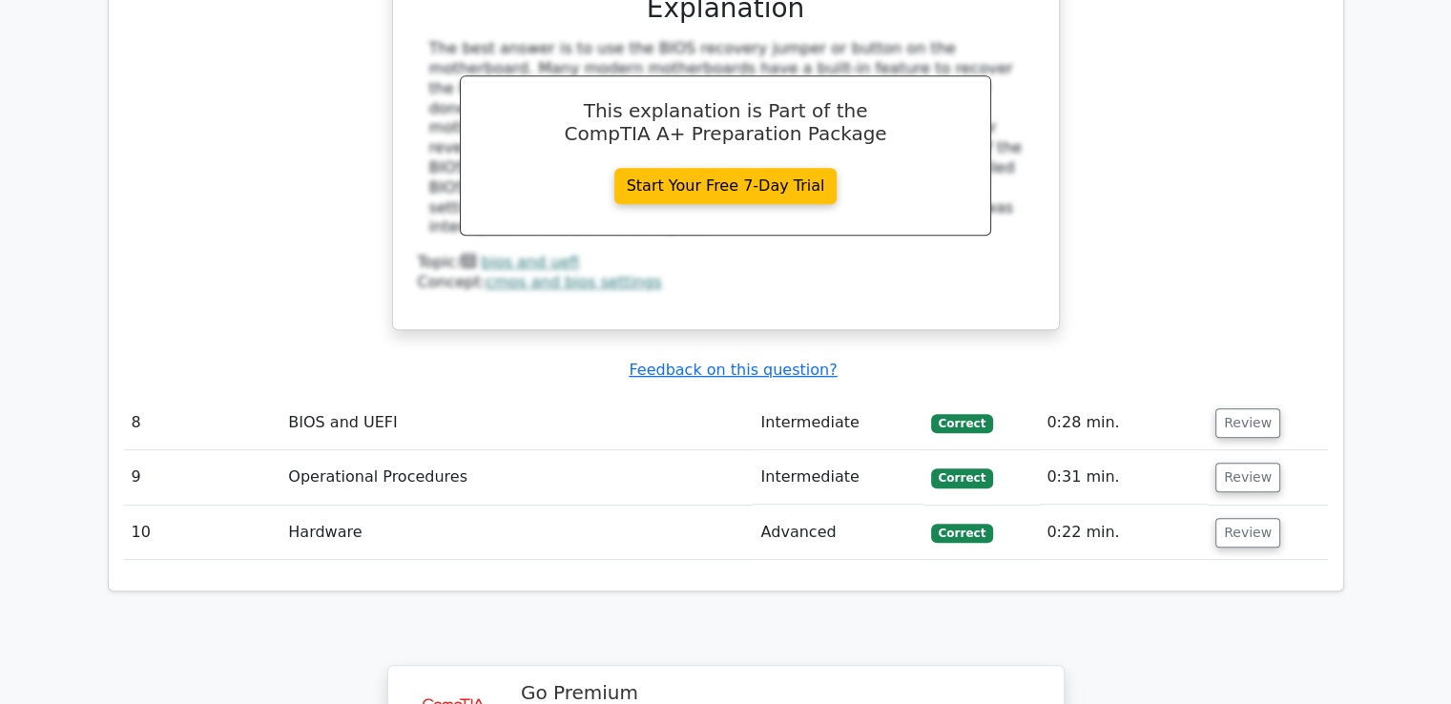
scroll to position [8109, 0]
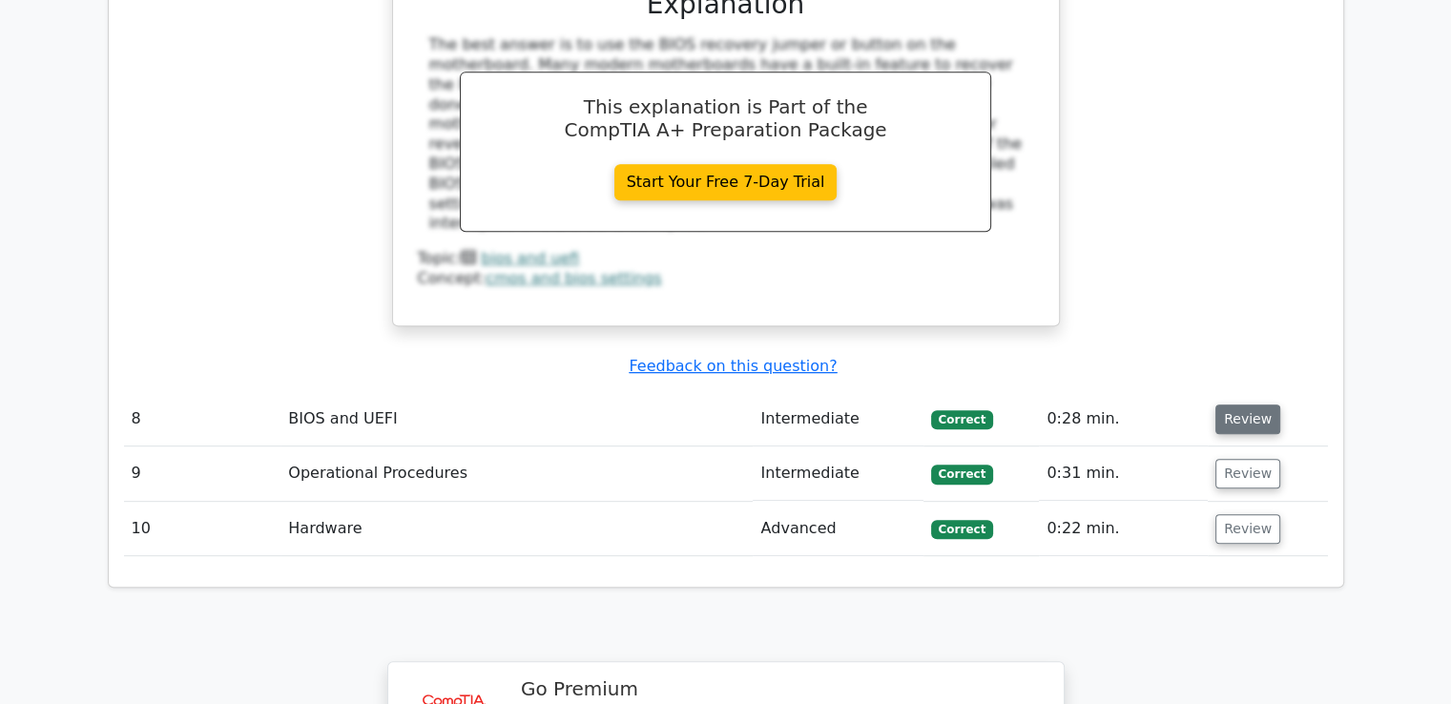
click at [1231, 404] on button "Review" at bounding box center [1247, 419] width 65 height 30
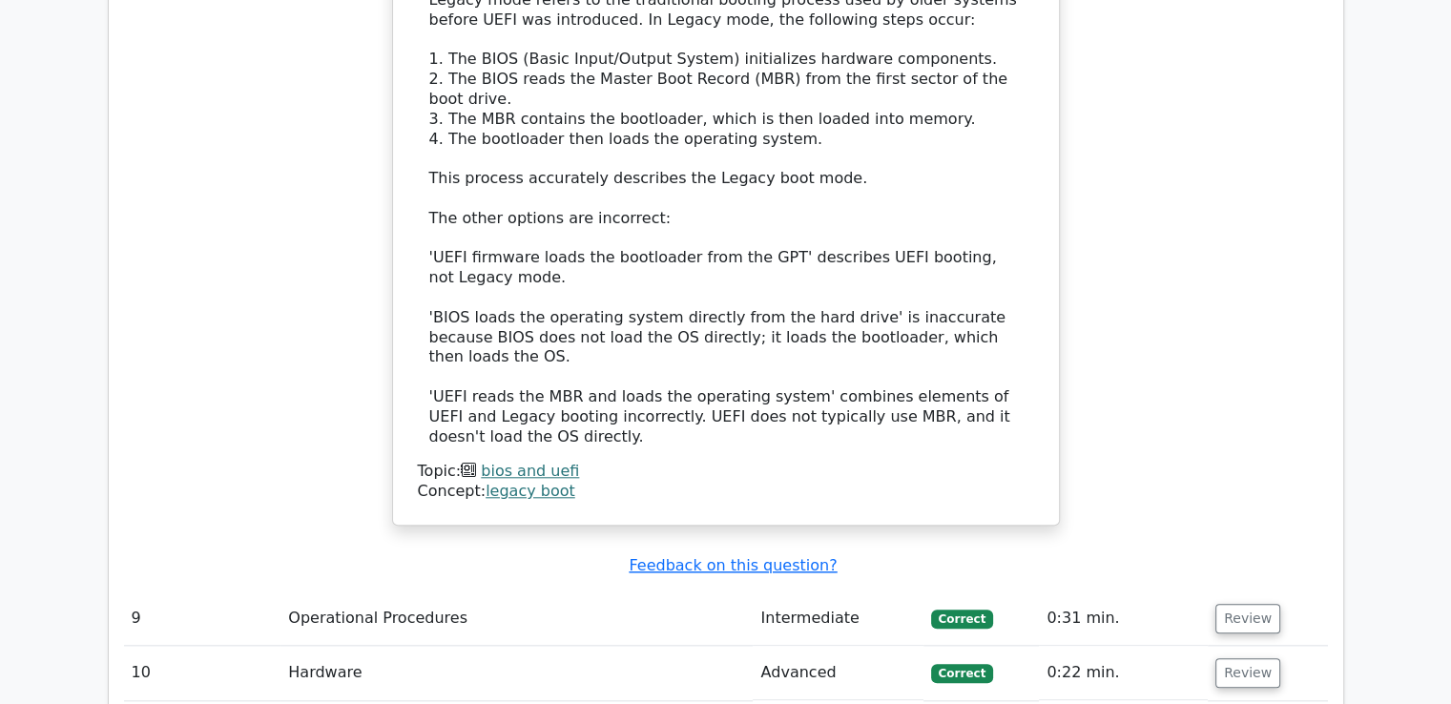
scroll to position [9063, 0]
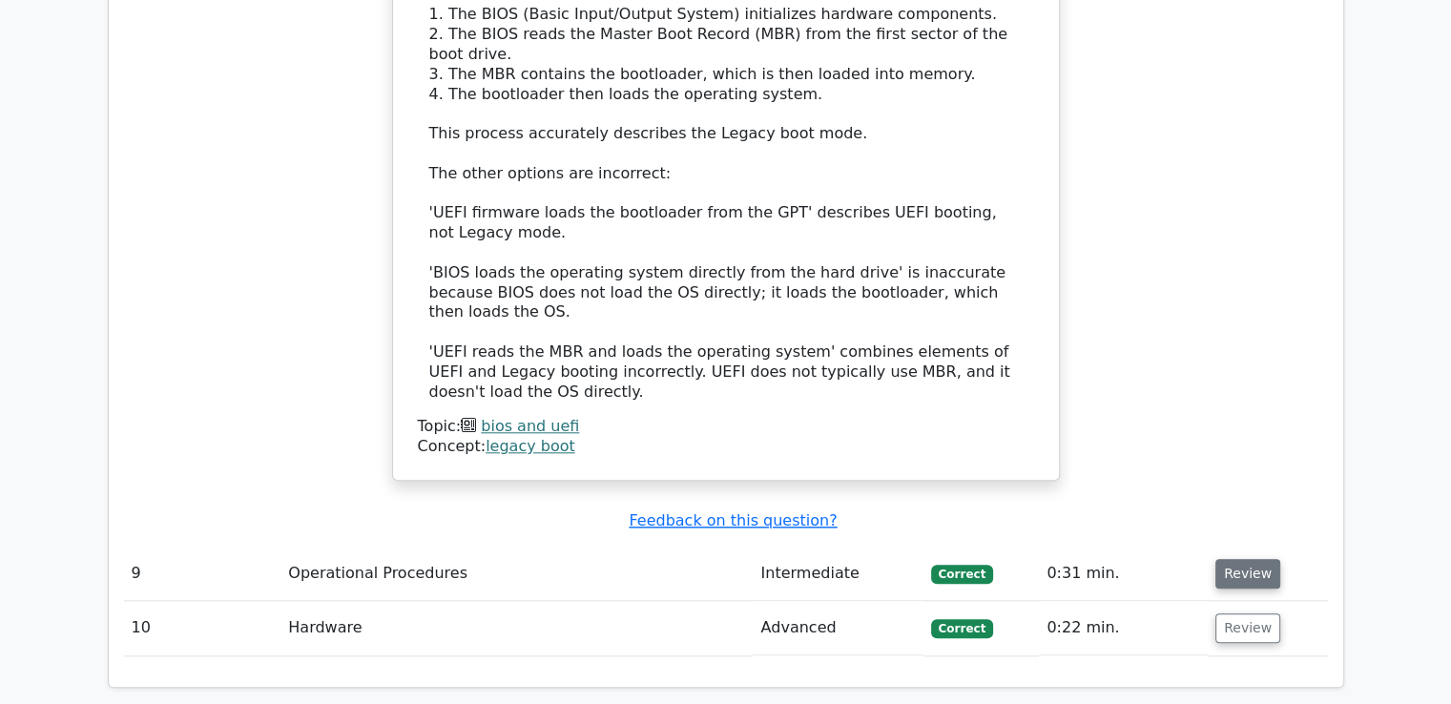
click at [1248, 559] on button "Review" at bounding box center [1247, 574] width 65 height 30
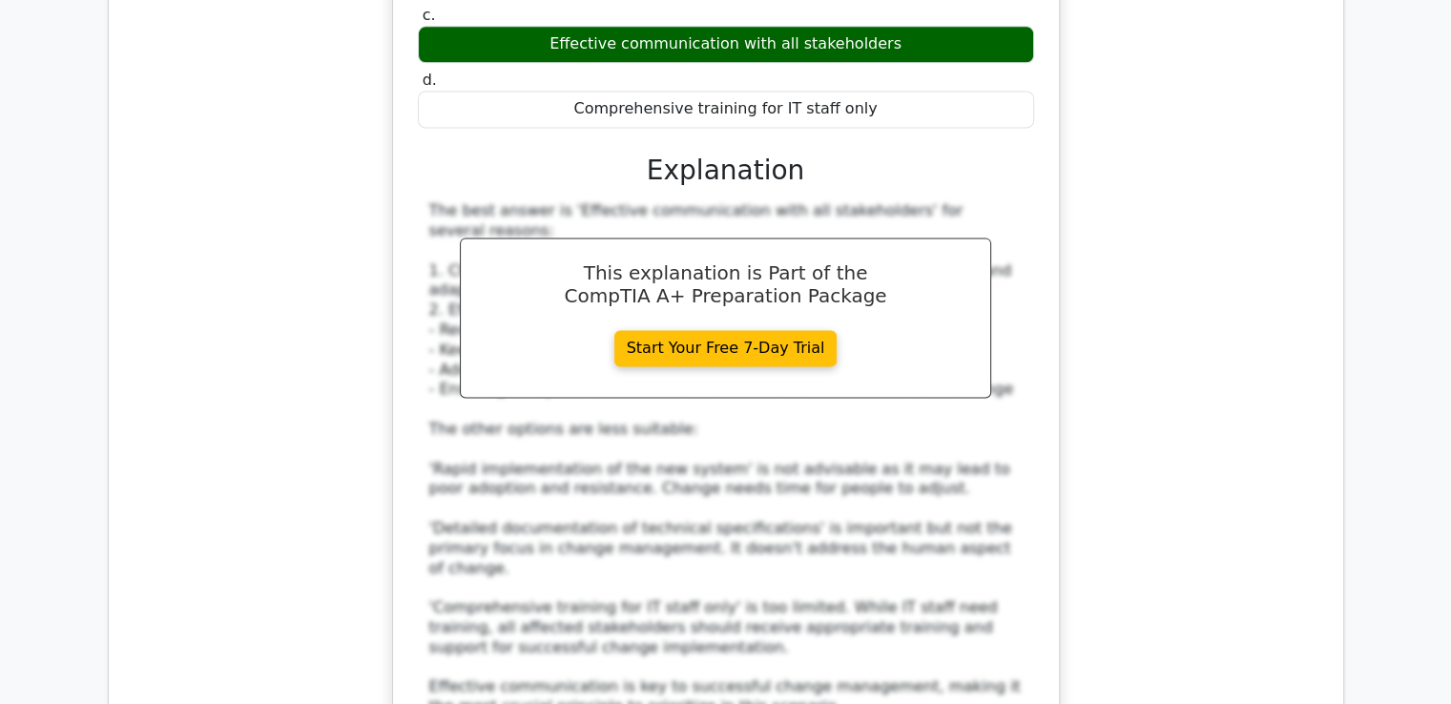
scroll to position [10017, 0]
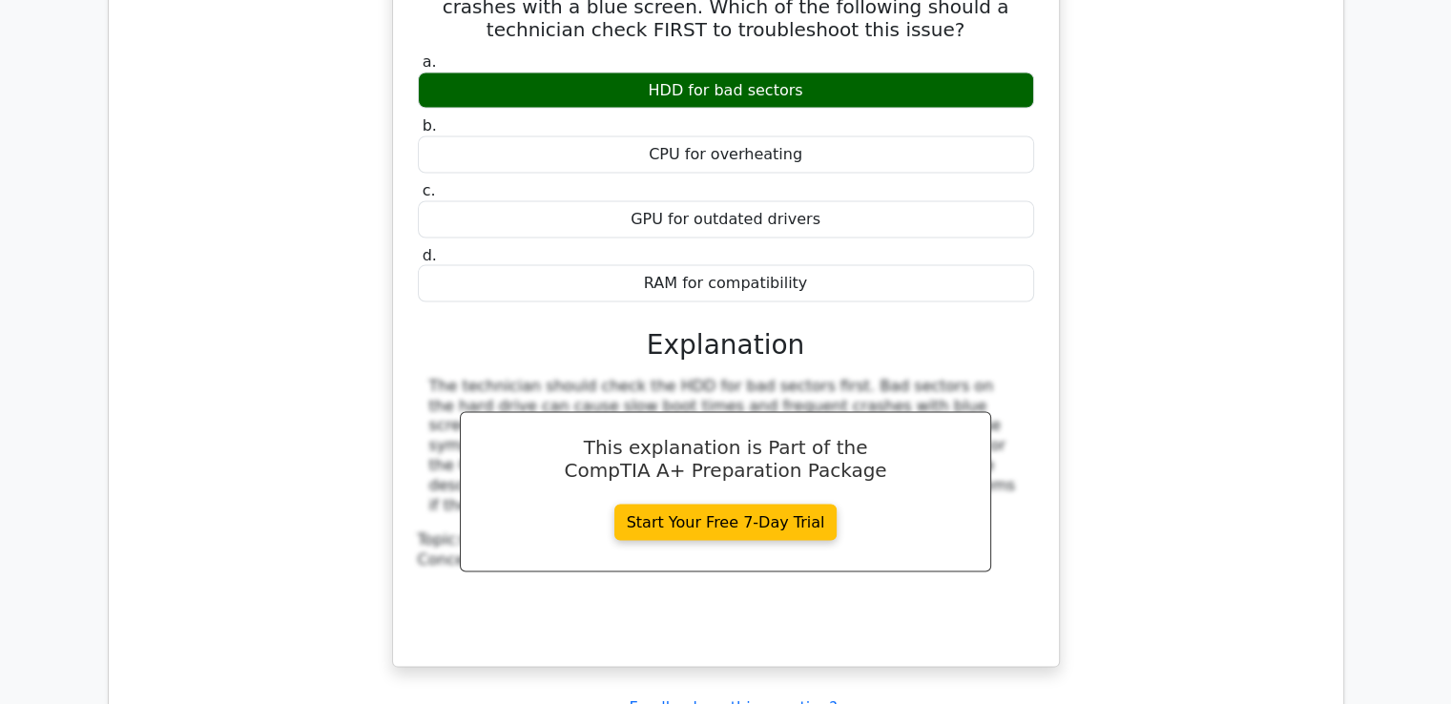
scroll to position [11162, 0]
